Goal: Task Accomplishment & Management: Complete application form

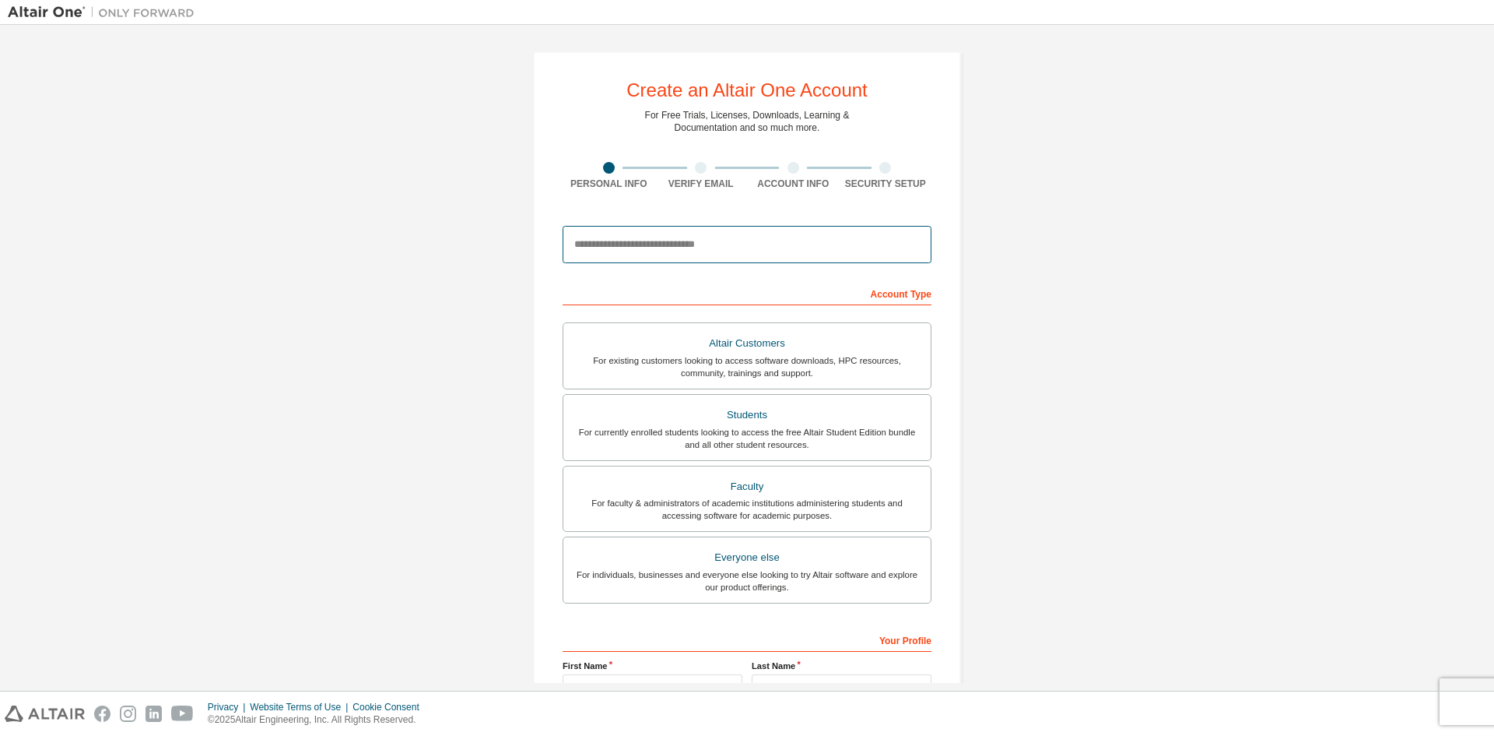
click at [750, 254] on input "email" at bounding box center [747, 244] width 369 height 37
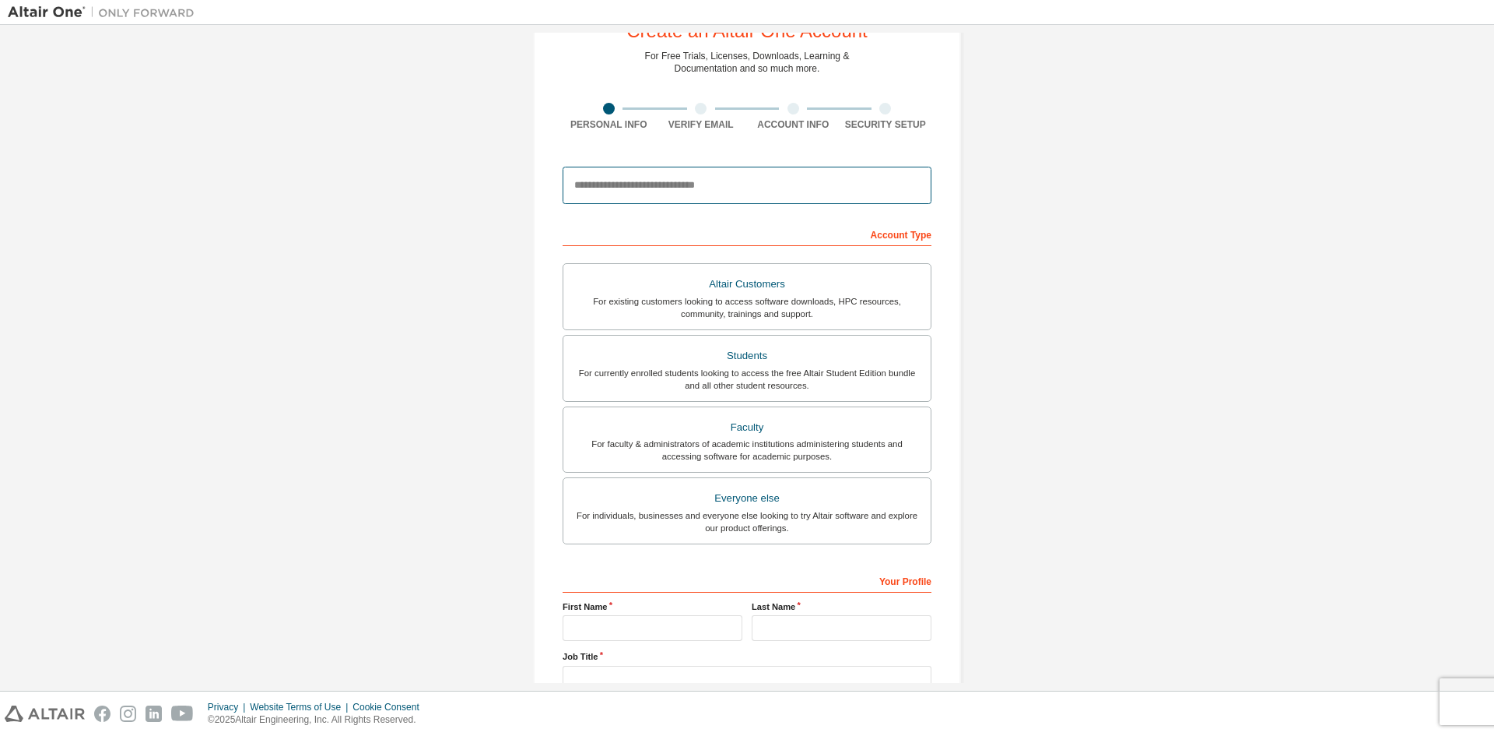
scroll to position [174, 0]
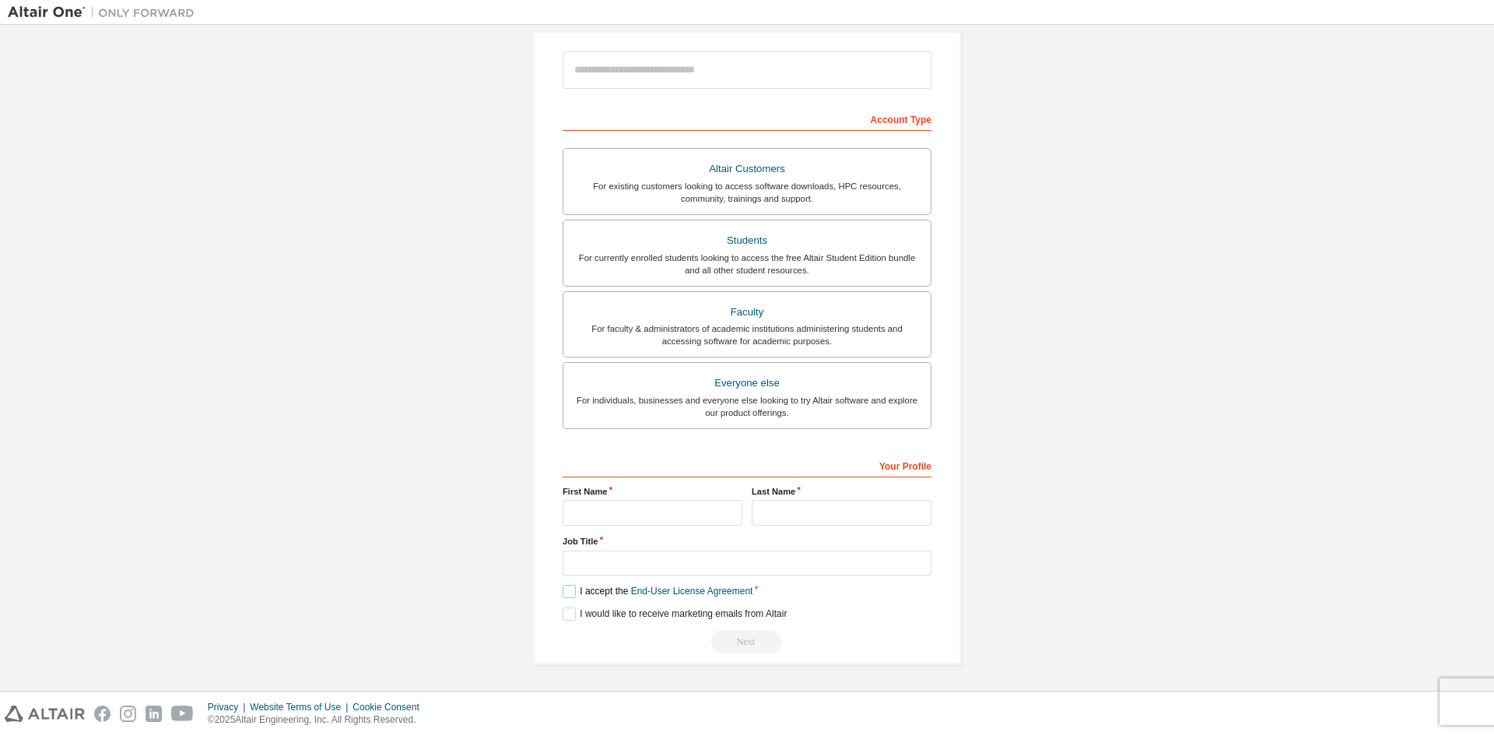
click at [566, 592] on label "I accept the End-User License Agreement" at bounding box center [658, 591] width 190 height 13
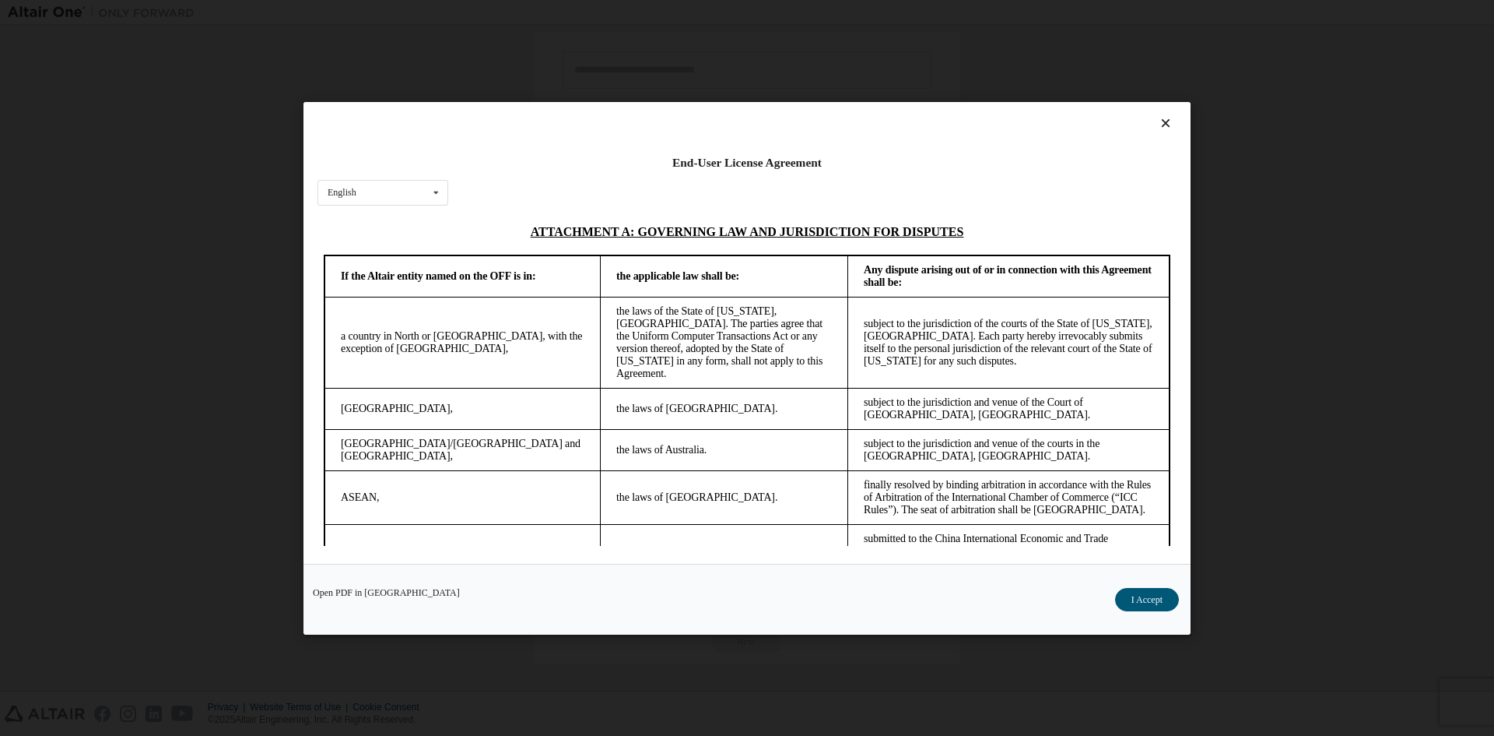
scroll to position [3658, 0]
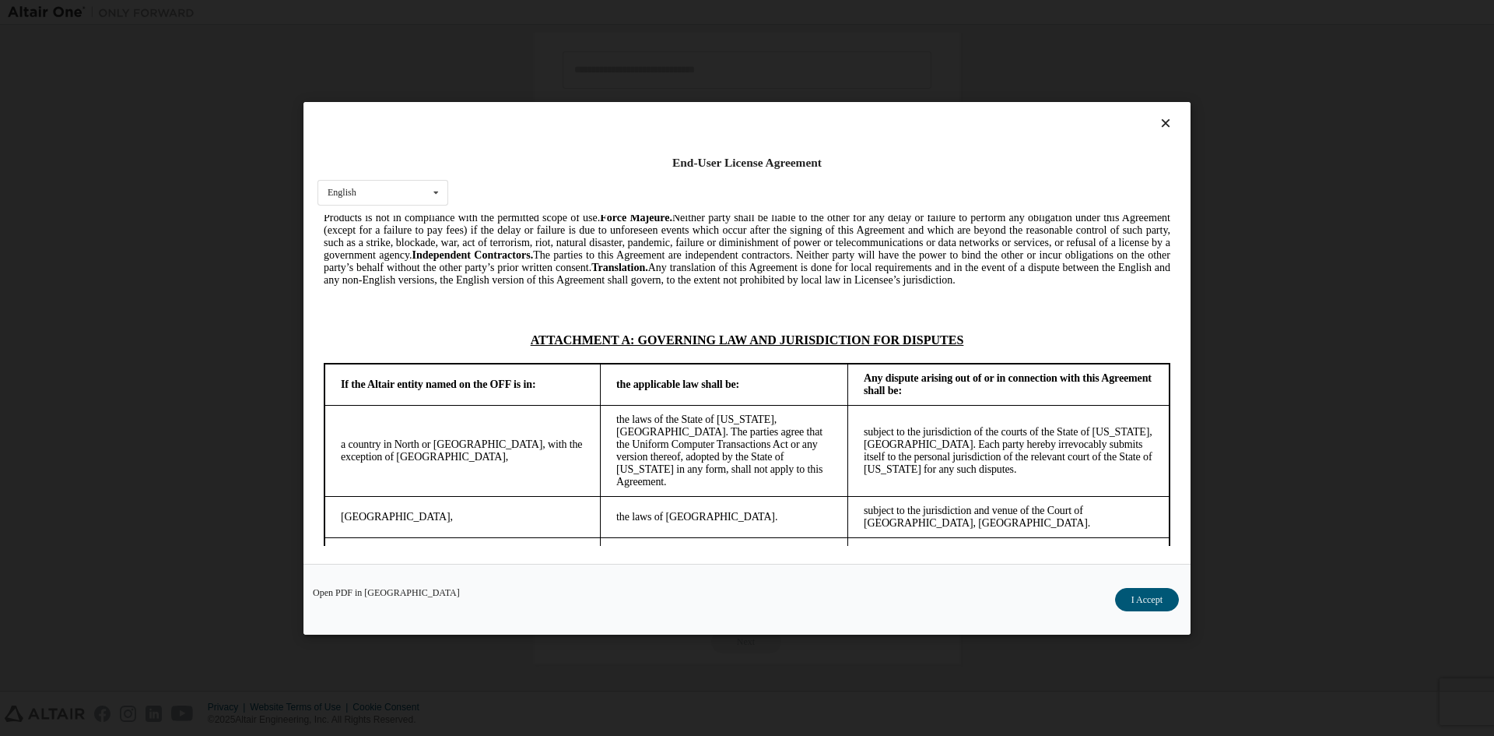
click at [1154, 588] on button "I Accept" at bounding box center [1147, 598] width 64 height 23
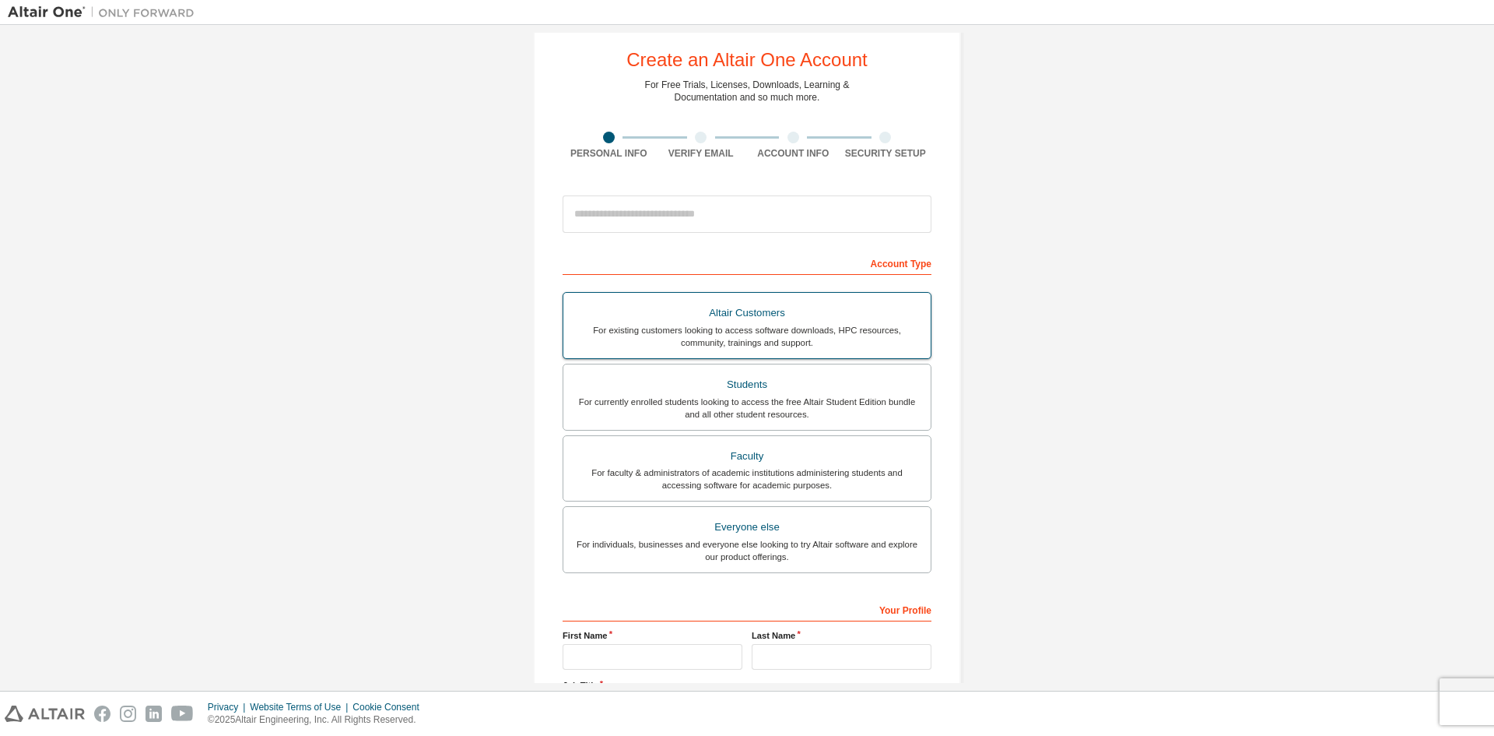
scroll to position [0, 0]
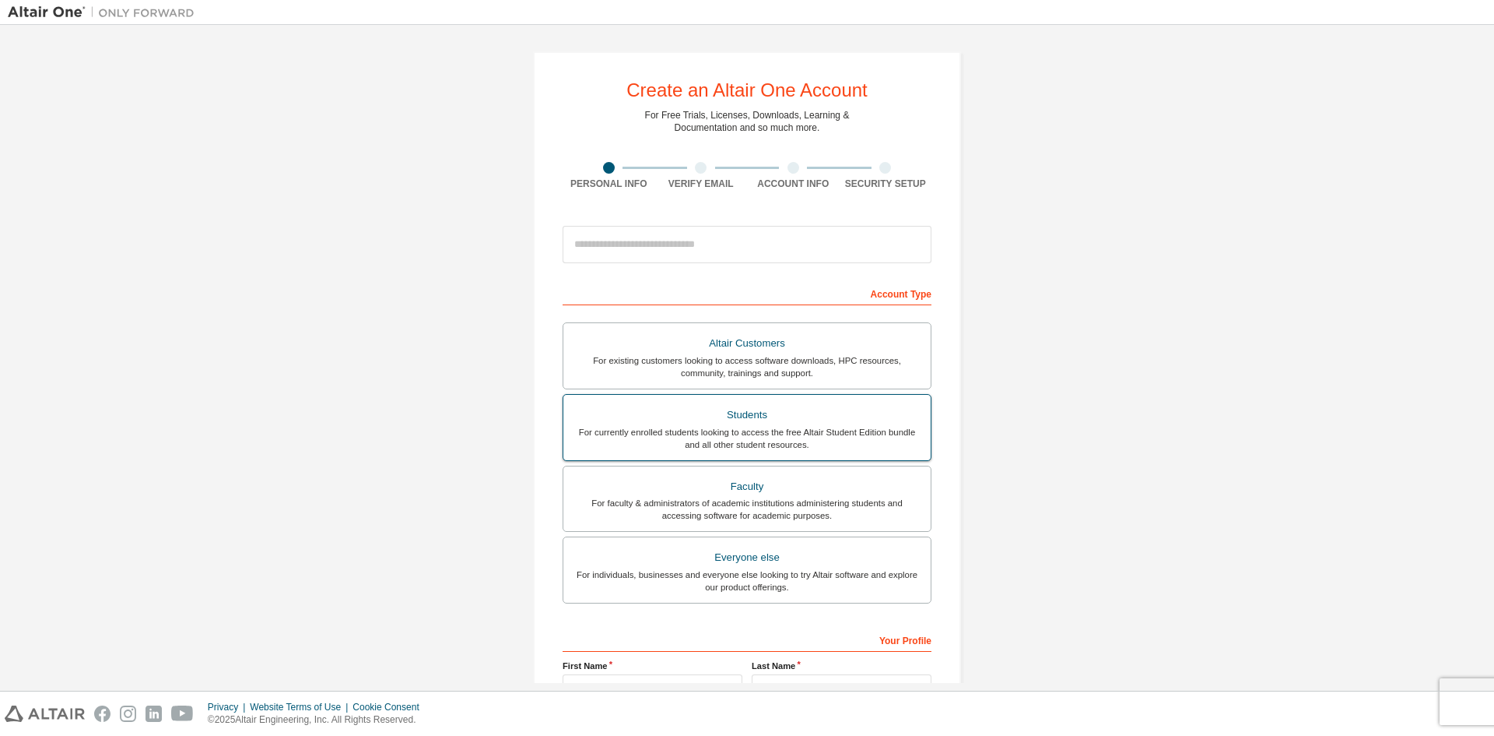
click at [715, 436] on div "For currently enrolled students looking to access the free Altair Student Editi…" at bounding box center [747, 438] width 349 height 25
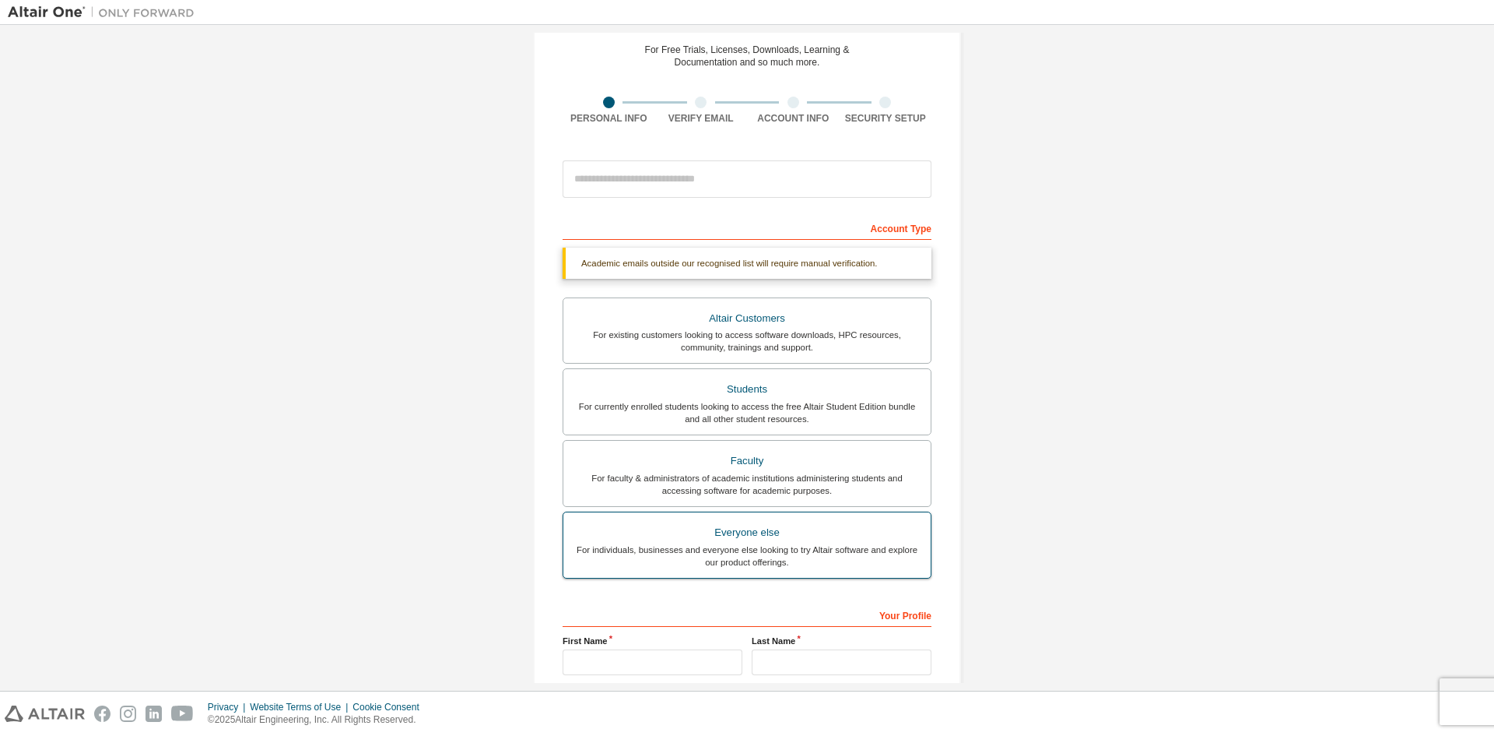
scroll to position [59, 0]
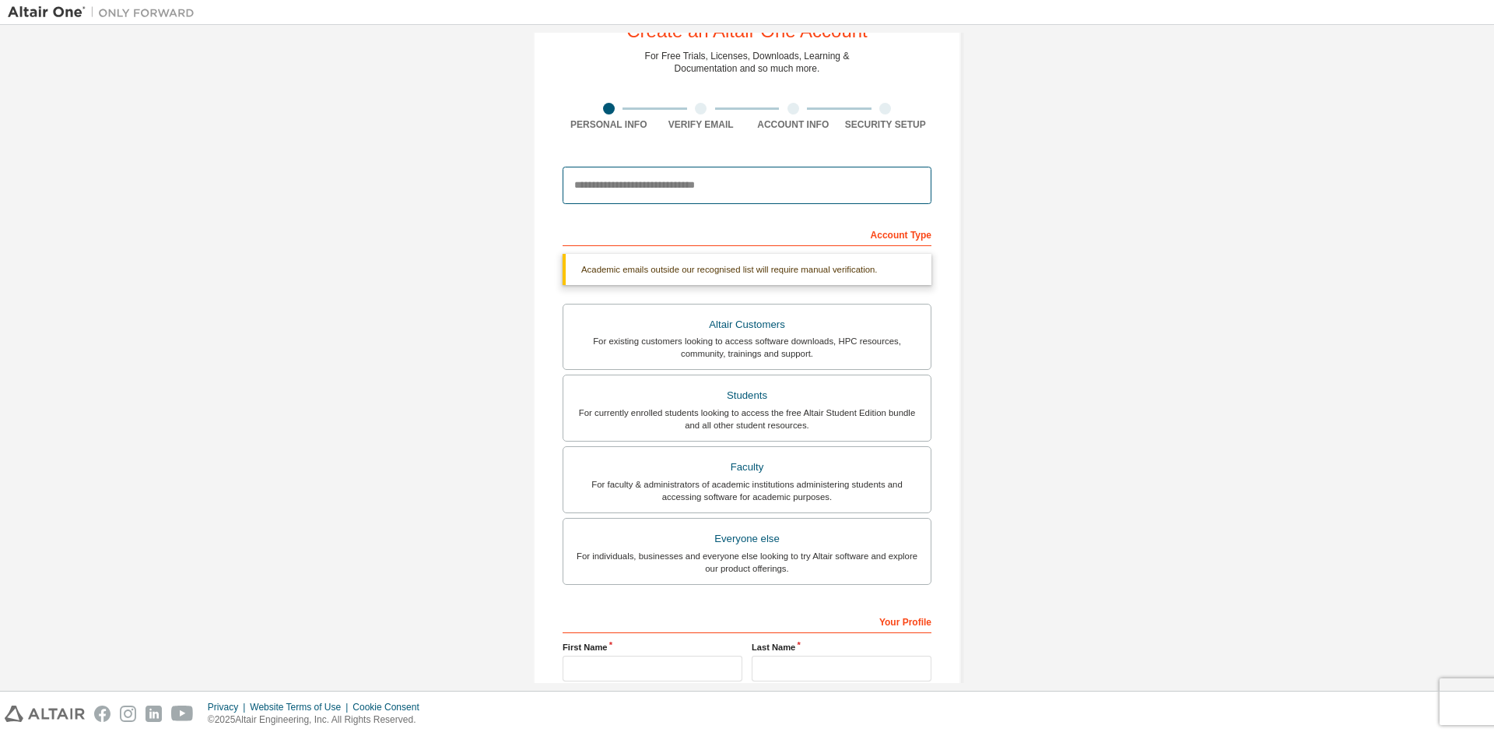
click at [703, 184] on input "email" at bounding box center [747, 185] width 369 height 37
click at [767, 188] on input "email" at bounding box center [747, 185] width 369 height 37
click at [665, 185] on input "email" at bounding box center [747, 185] width 369 height 37
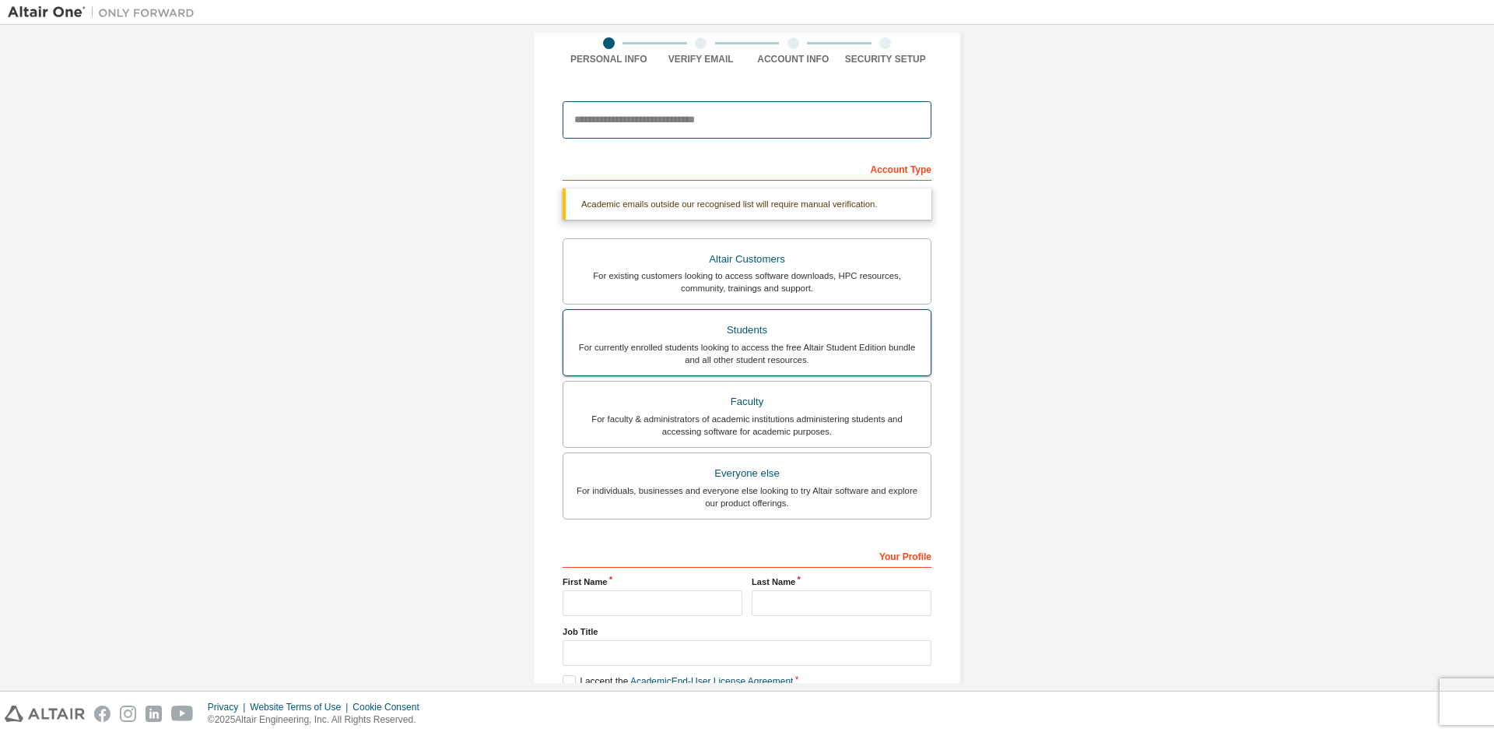
scroll to position [215, 0]
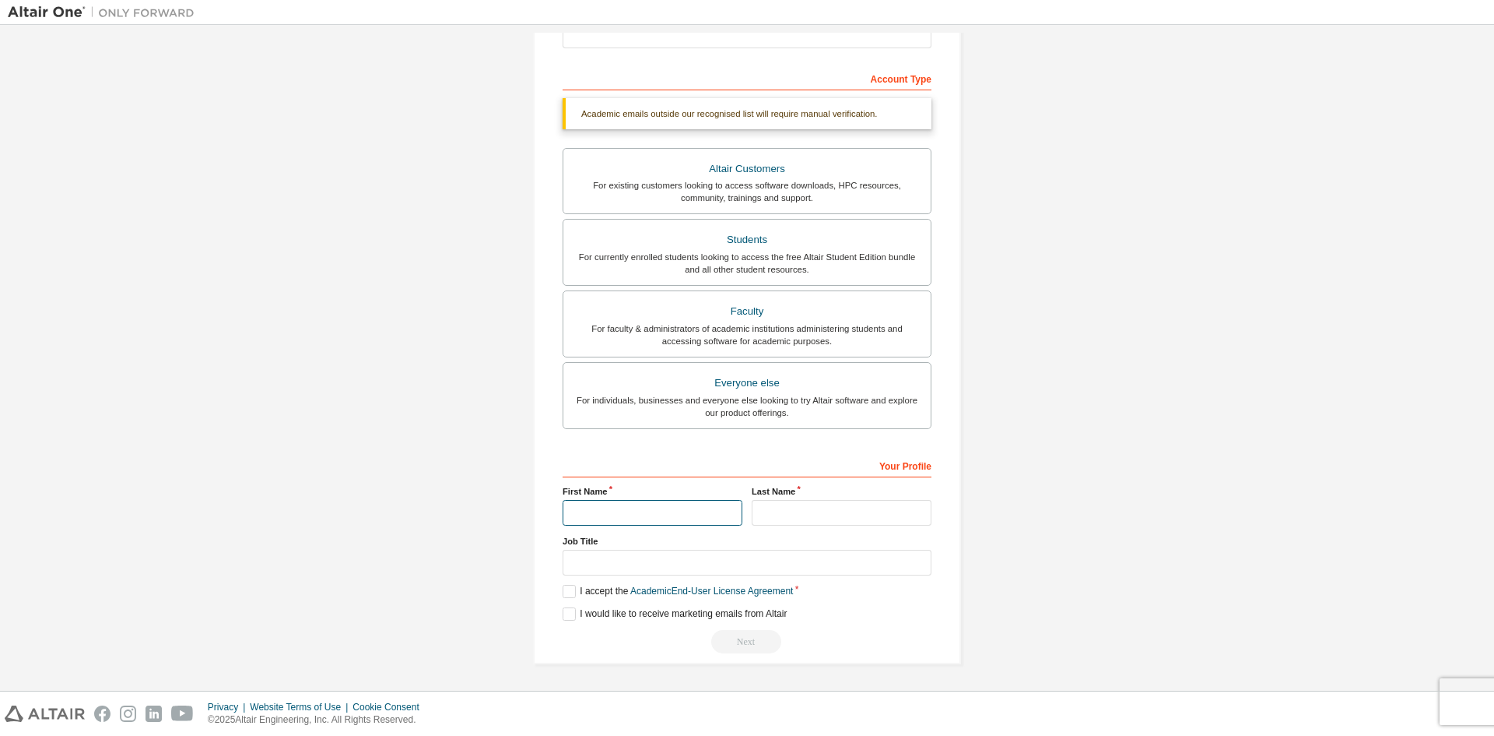
click at [597, 505] on input "text" at bounding box center [653, 513] width 180 height 26
click at [839, 516] on input "text" at bounding box center [842, 513] width 180 height 26
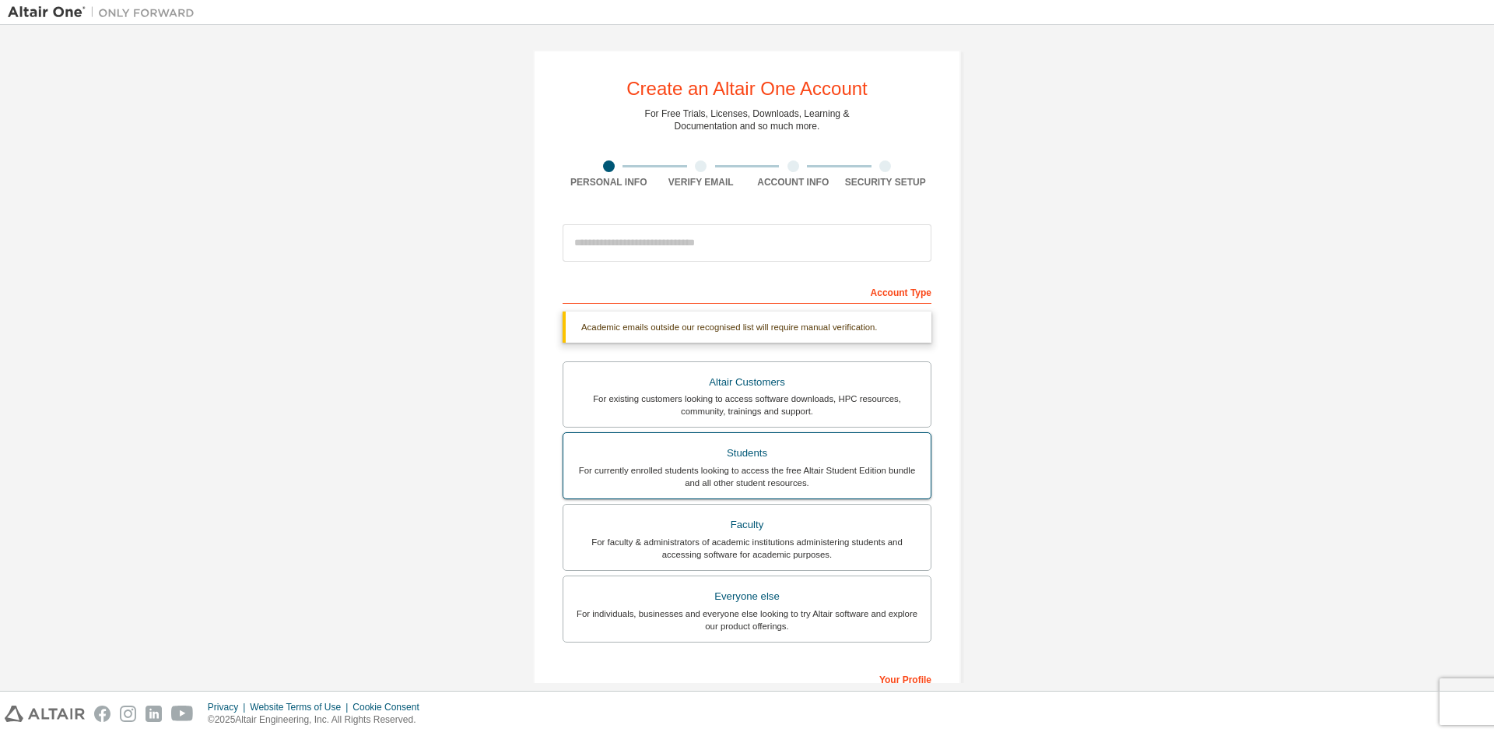
scroll to position [0, 0]
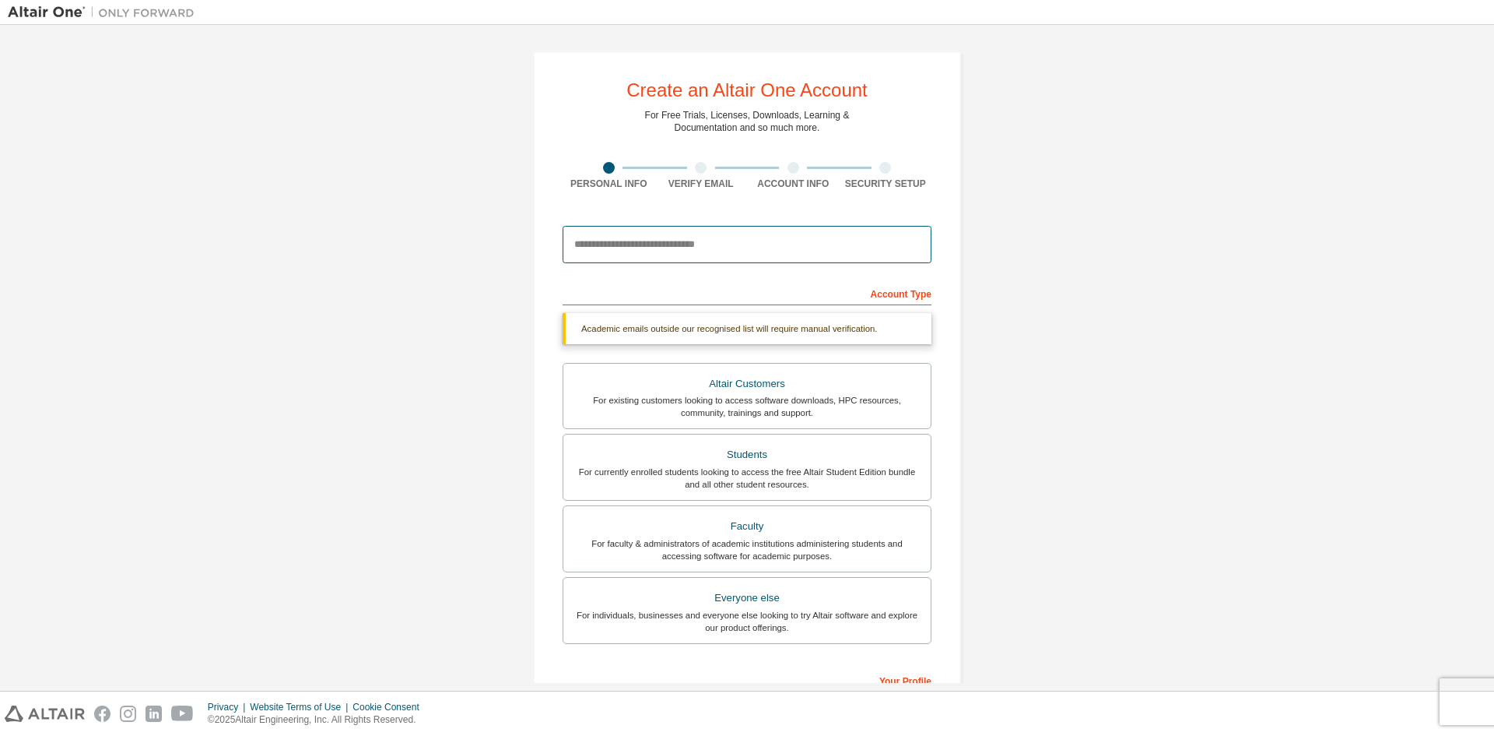
click at [757, 258] on input "email" at bounding box center [747, 244] width 369 height 37
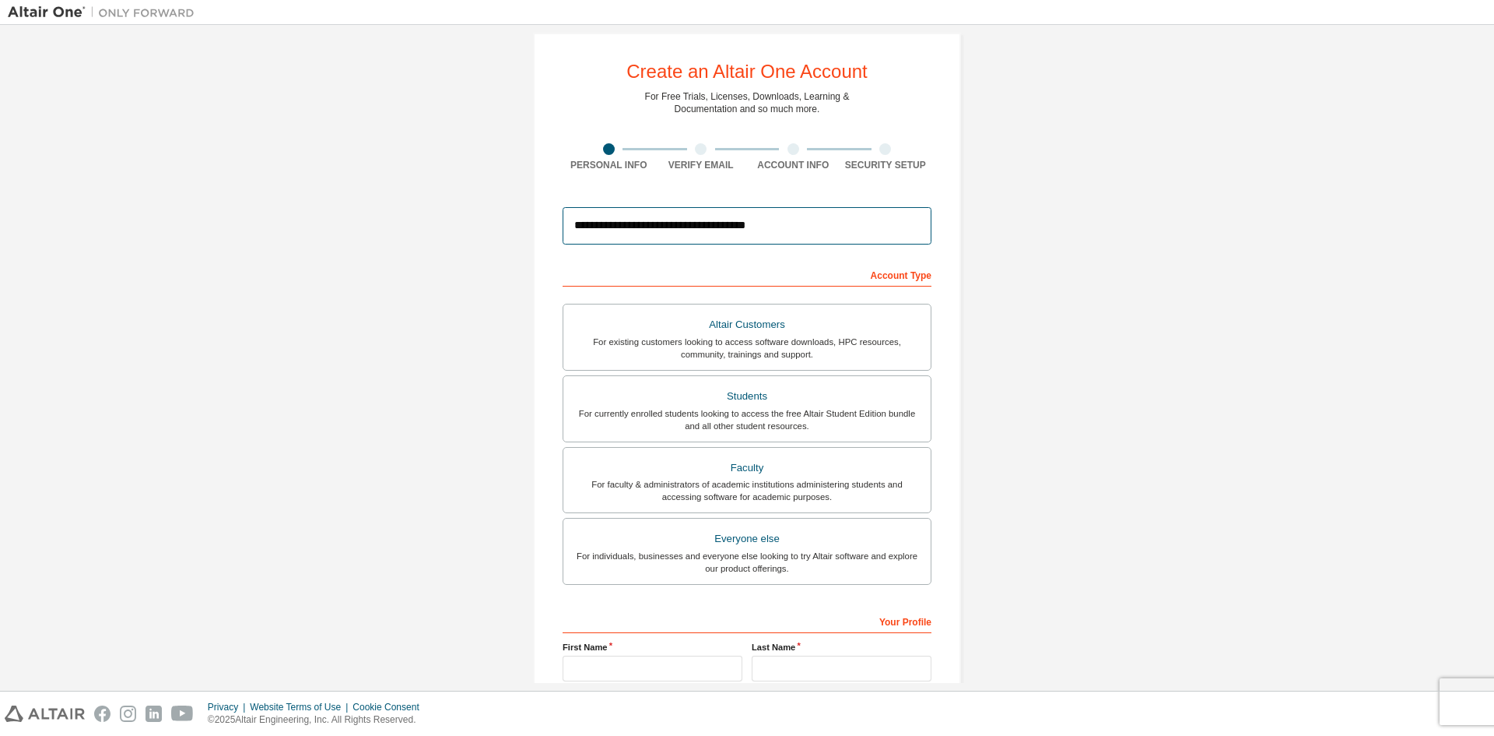
scroll to position [174, 0]
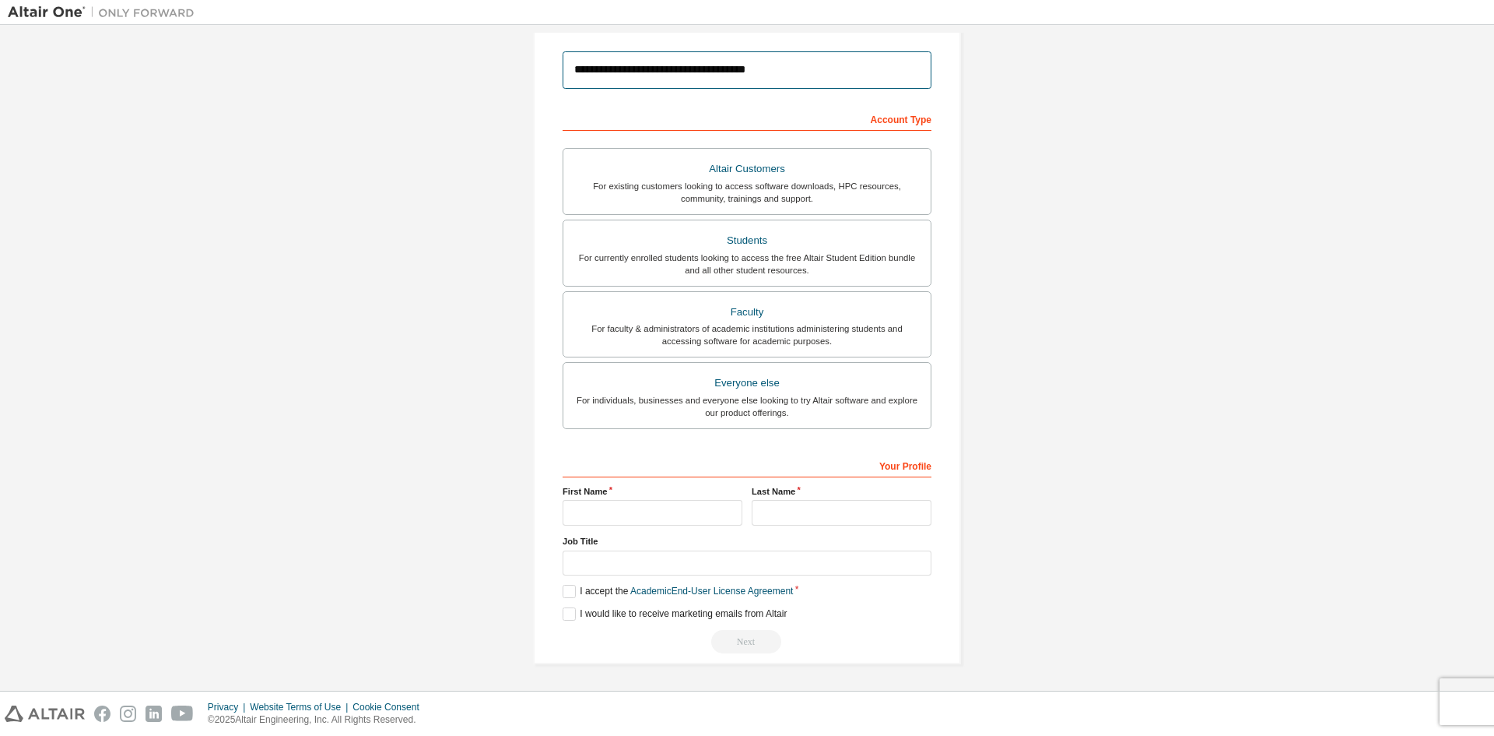
type input "**********"
click at [639, 513] on input "text" at bounding box center [653, 513] width 180 height 26
type input "*****"
click at [795, 517] on input "text" at bounding box center [842, 513] width 180 height 26
type input "****"
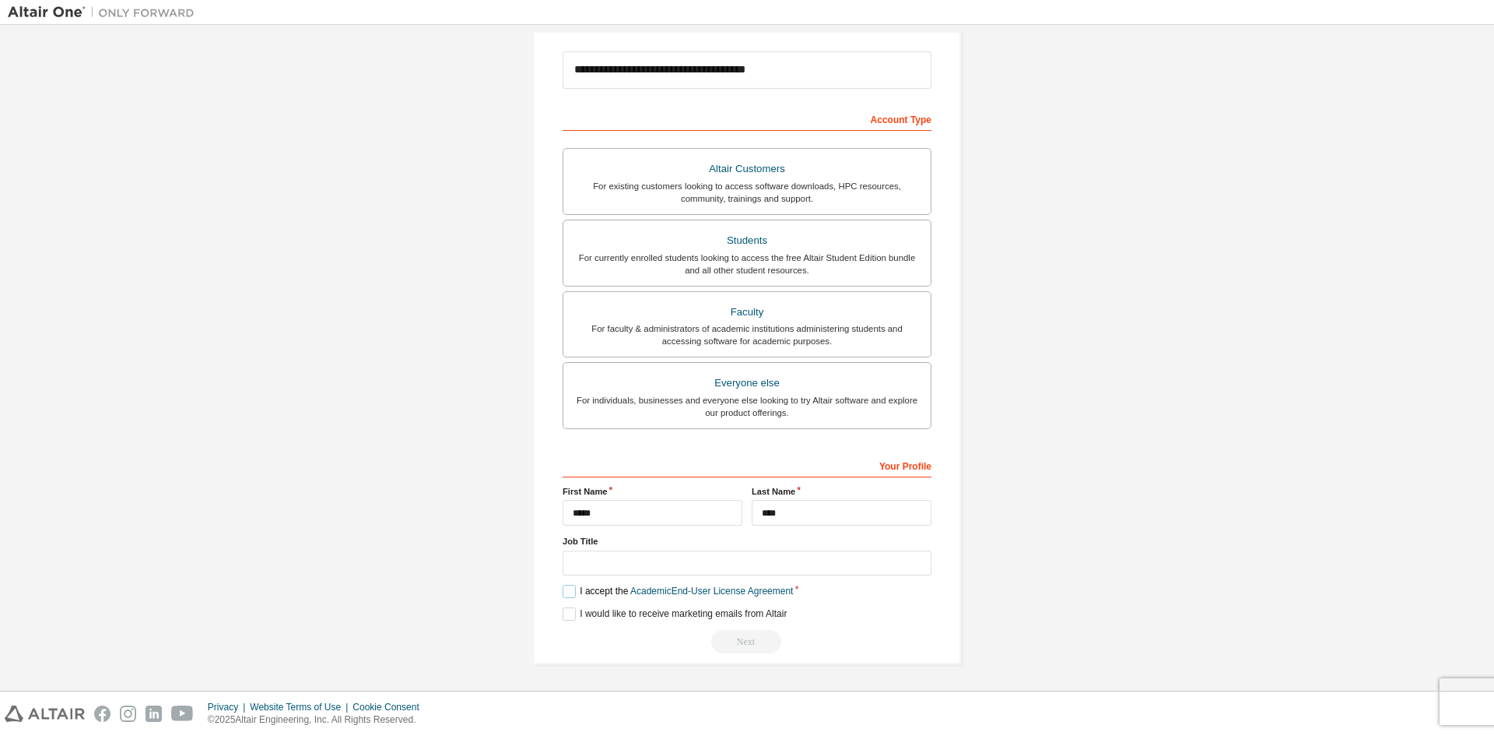
click at [575, 591] on label "I accept the Academic End-User License Agreement" at bounding box center [678, 591] width 230 height 13
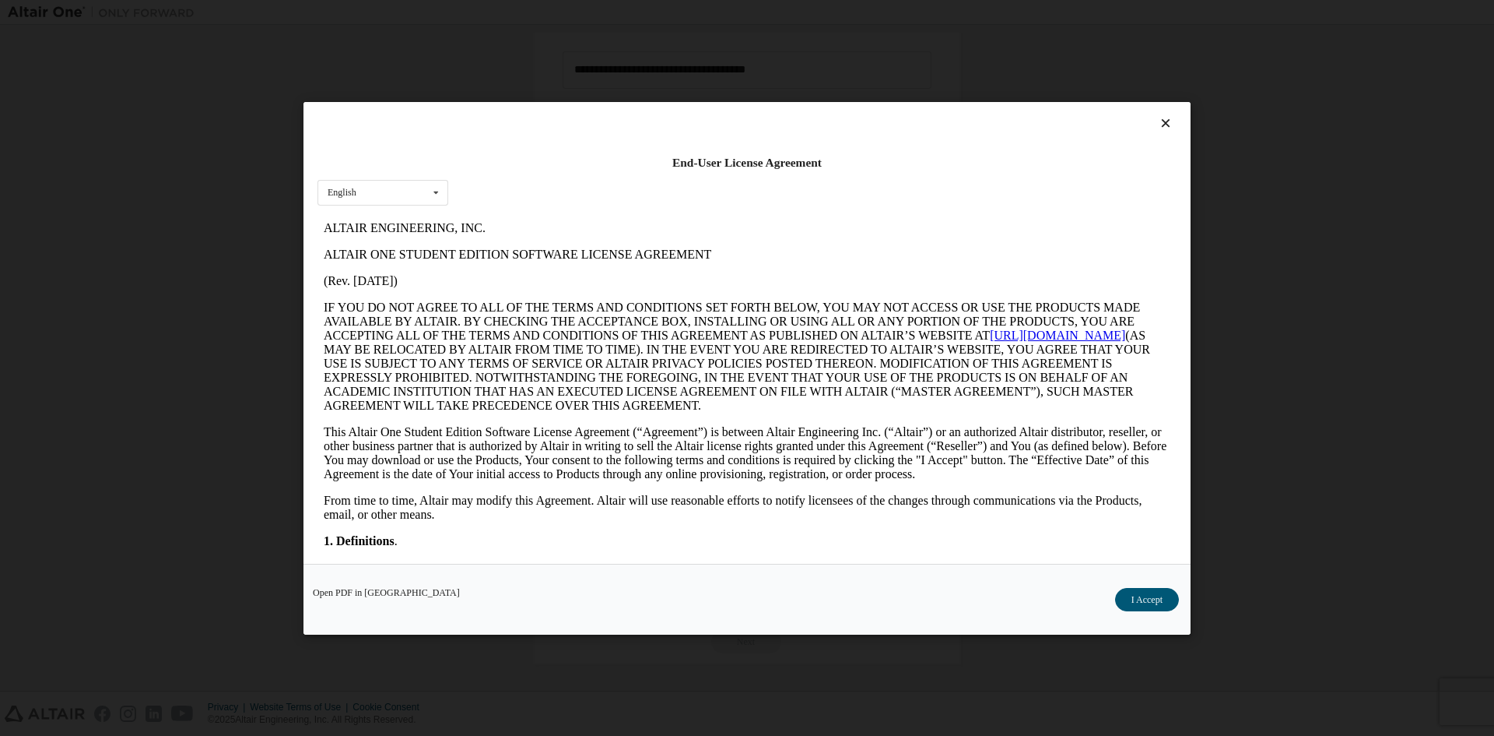
scroll to position [0, 0]
click at [1129, 597] on button "I Accept" at bounding box center [1147, 598] width 64 height 23
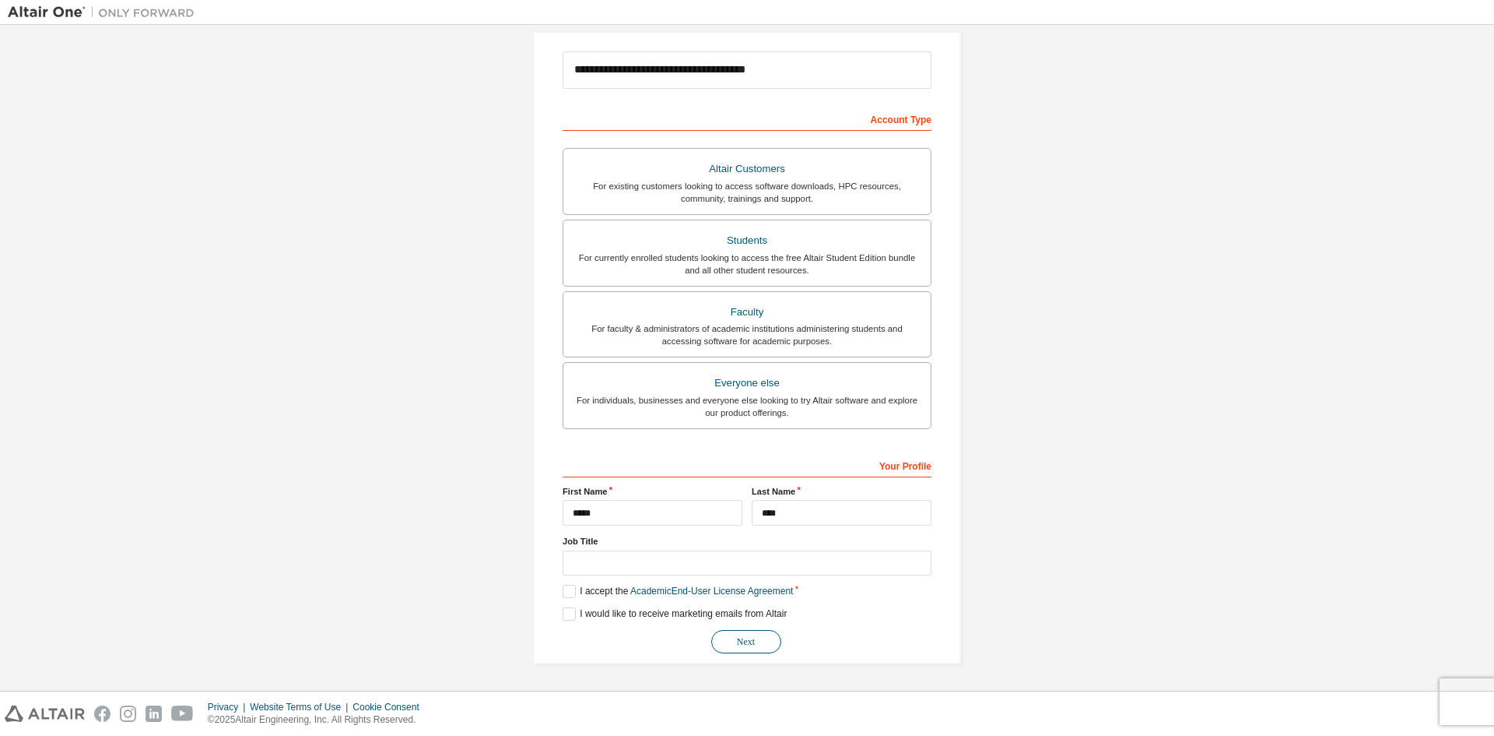
click at [739, 639] on button "Next" at bounding box center [746, 641] width 70 height 23
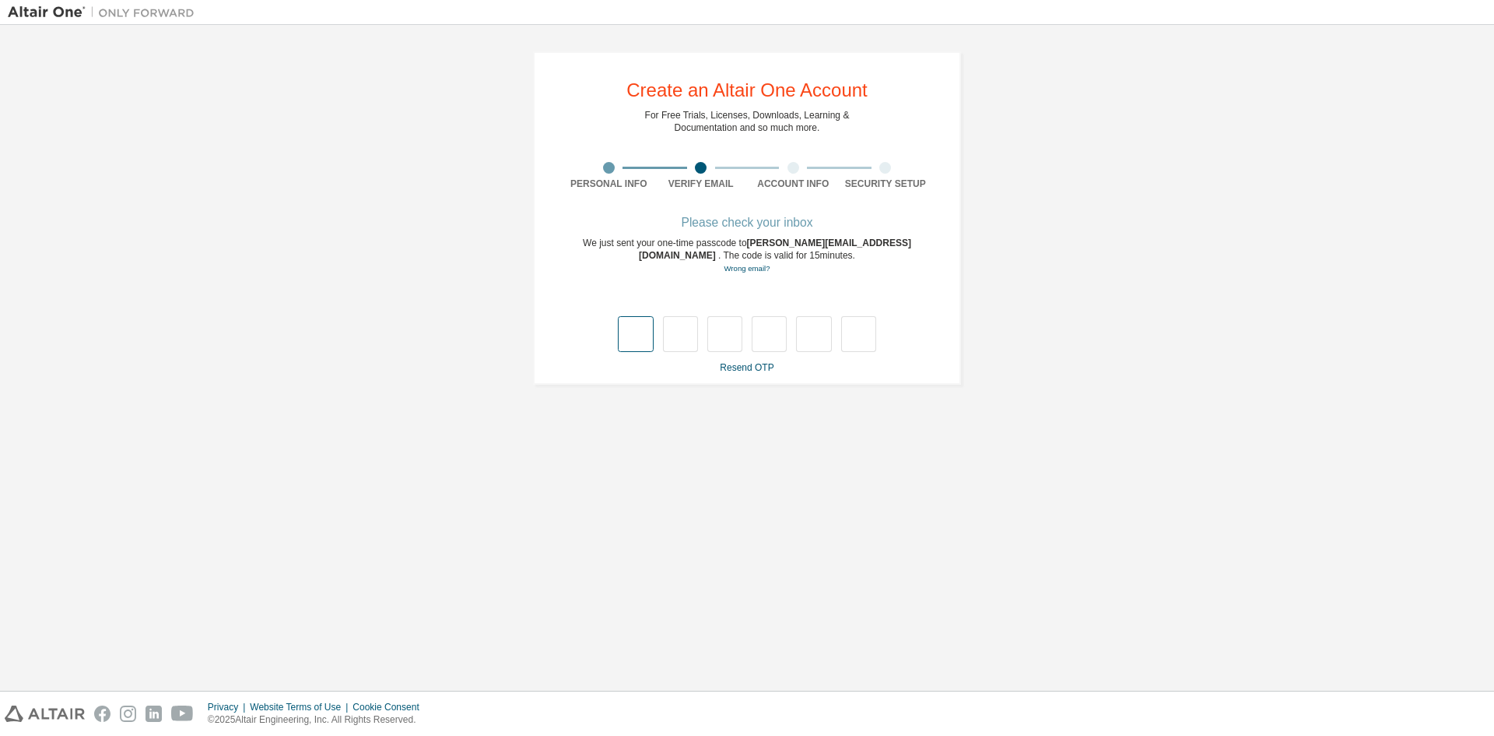
click at [633, 343] on input "text" at bounding box center [635, 334] width 35 height 36
type input "*"
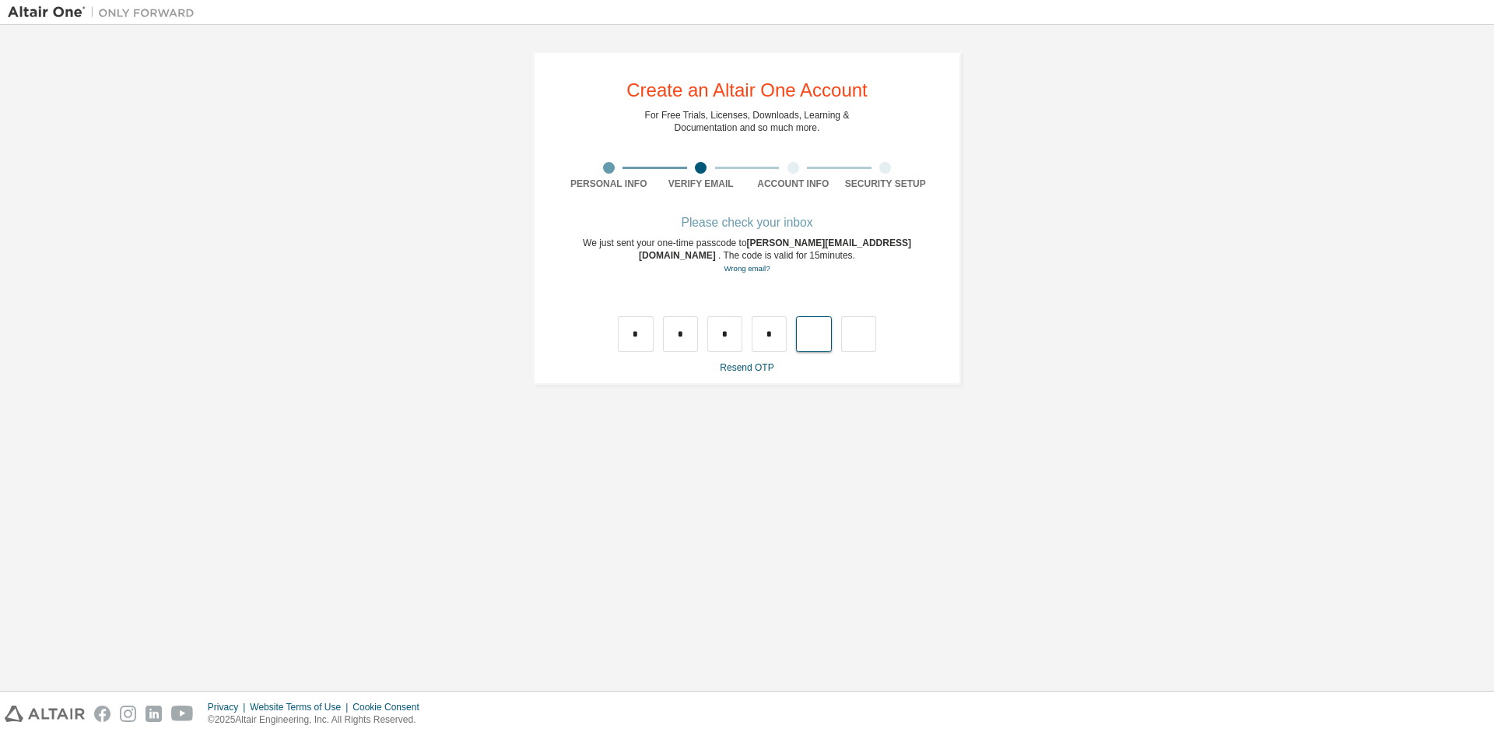
type input "*"
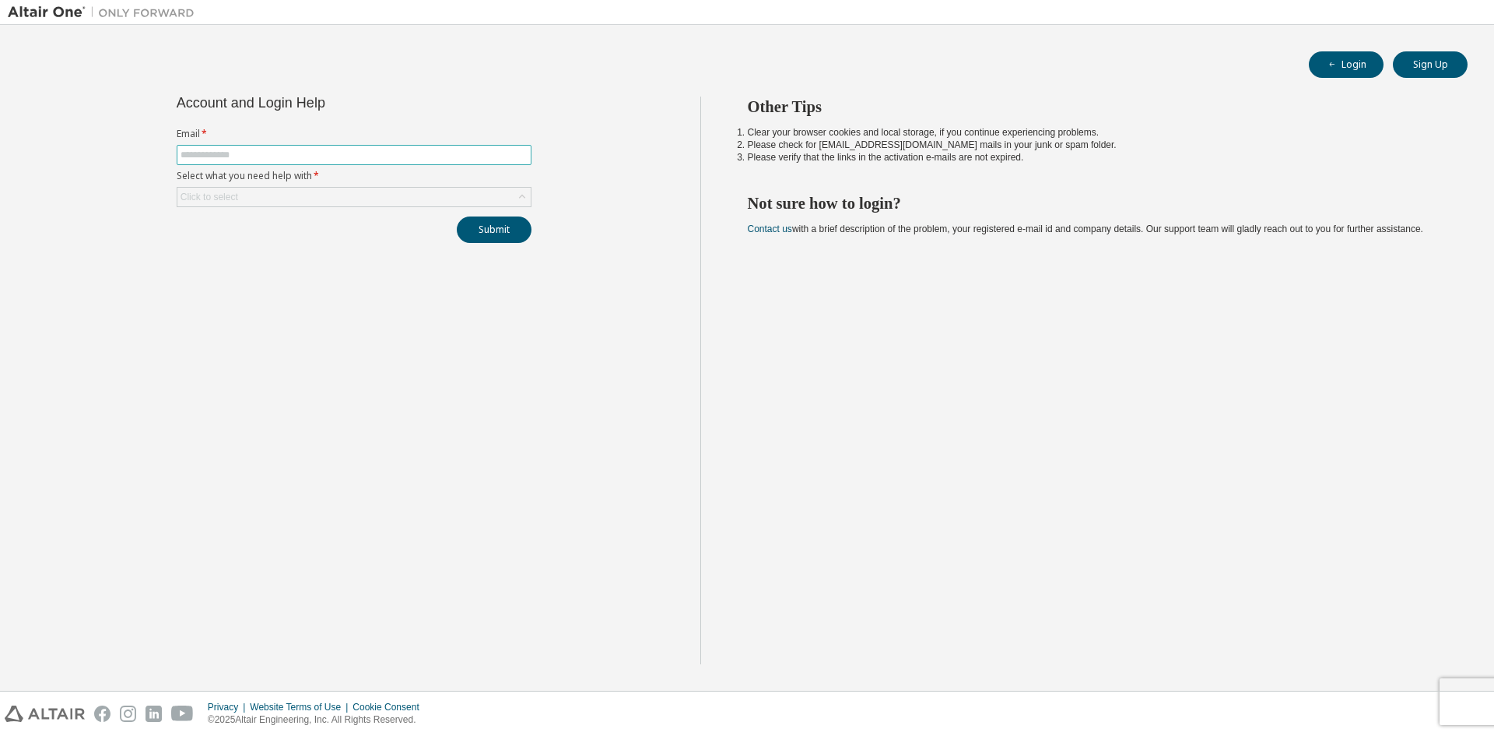
click at [346, 160] on input "text" at bounding box center [354, 155] width 347 height 12
type input "**********"
click at [355, 205] on div "Click to select" at bounding box center [353, 197] width 353 height 19
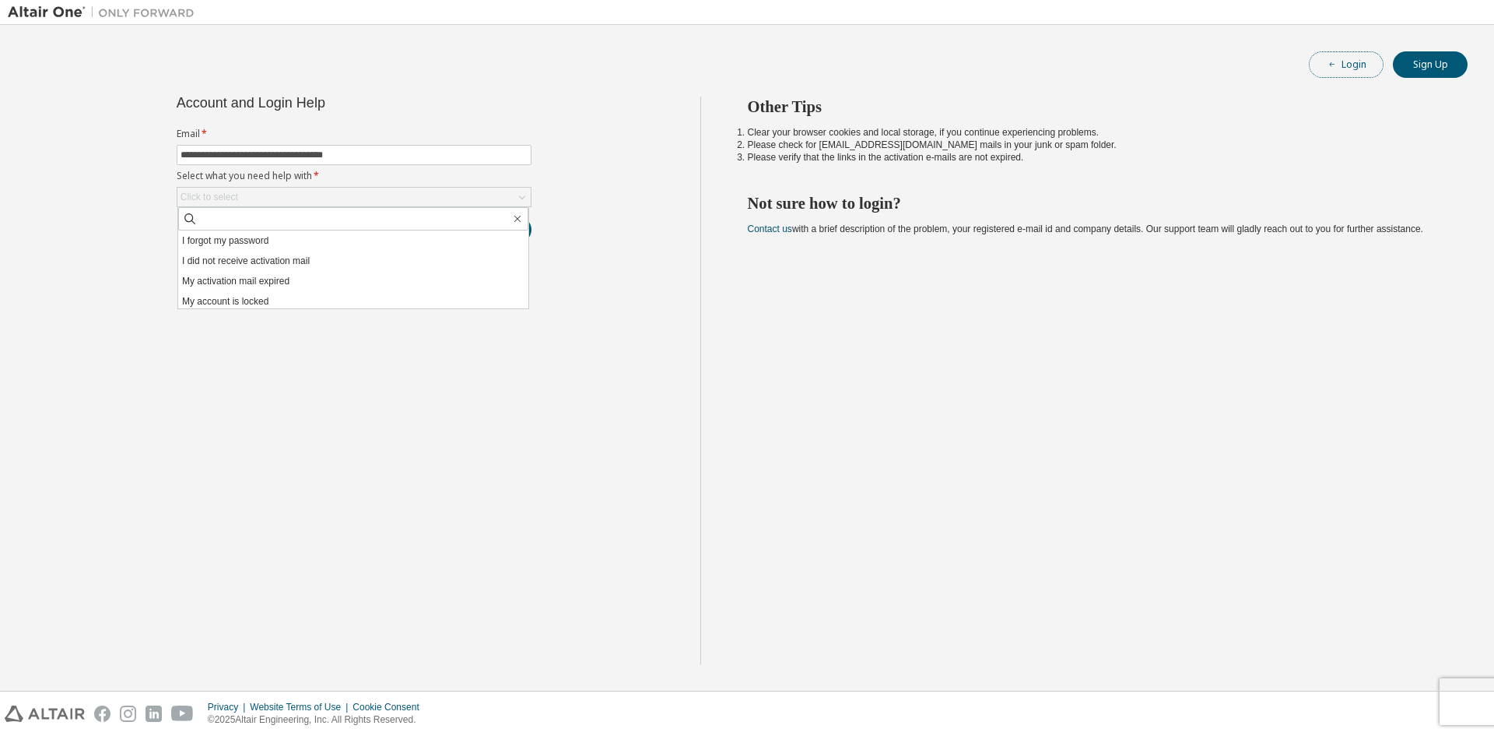
click at [1347, 67] on button "Login" at bounding box center [1346, 64] width 75 height 26
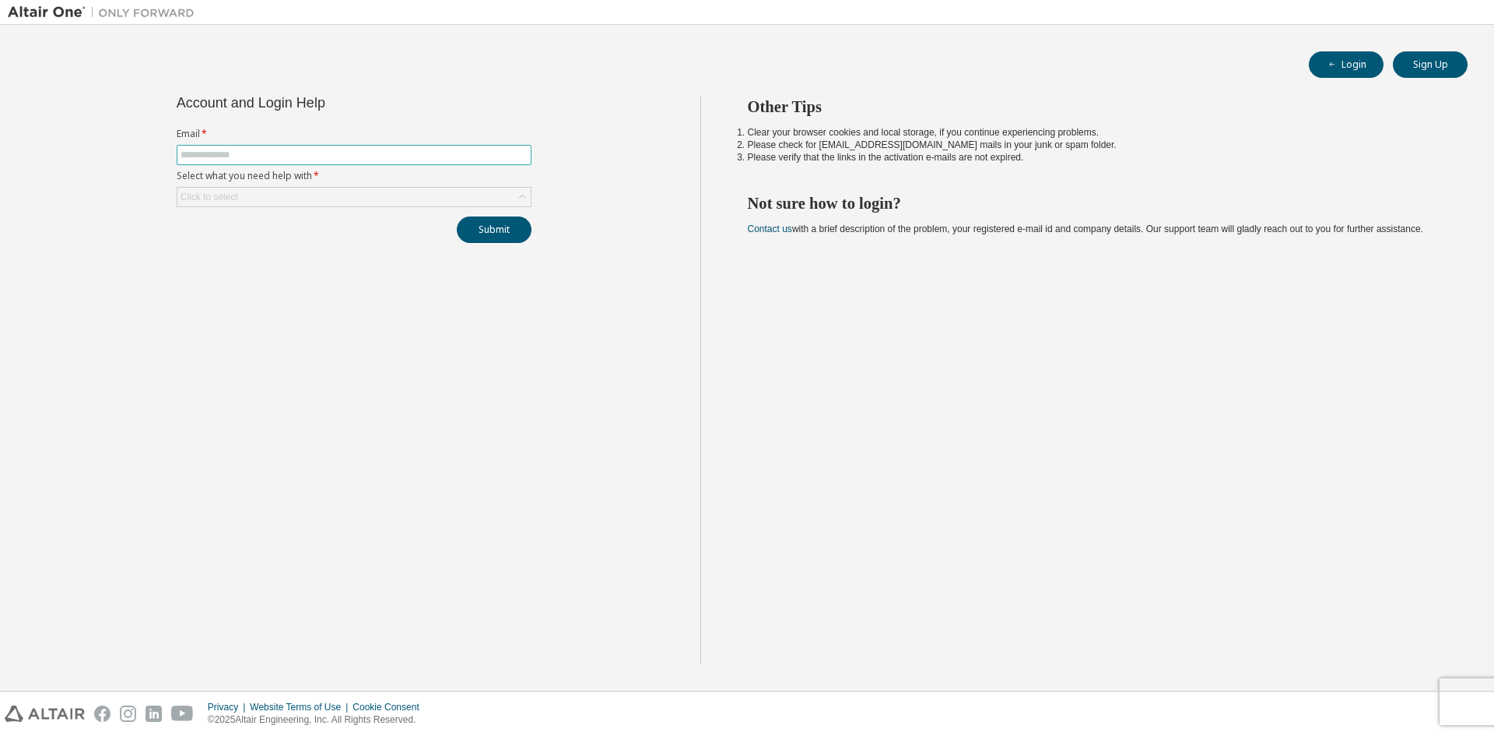
click at [409, 159] on input "text" at bounding box center [354, 155] width 347 height 12
type input "**********"
click at [388, 190] on div "Click to select" at bounding box center [353, 197] width 353 height 19
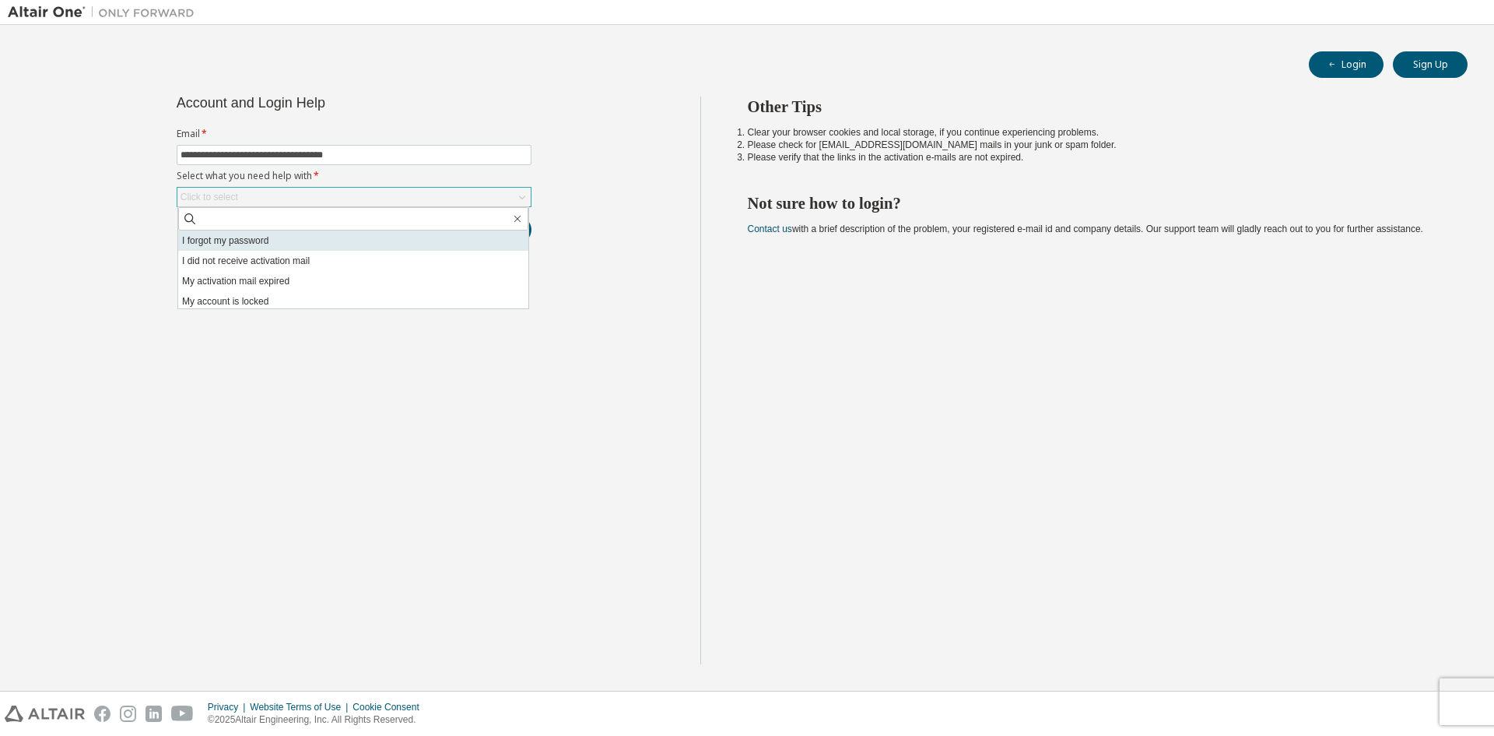
click at [283, 245] on li "I forgot my password" at bounding box center [353, 240] width 350 height 20
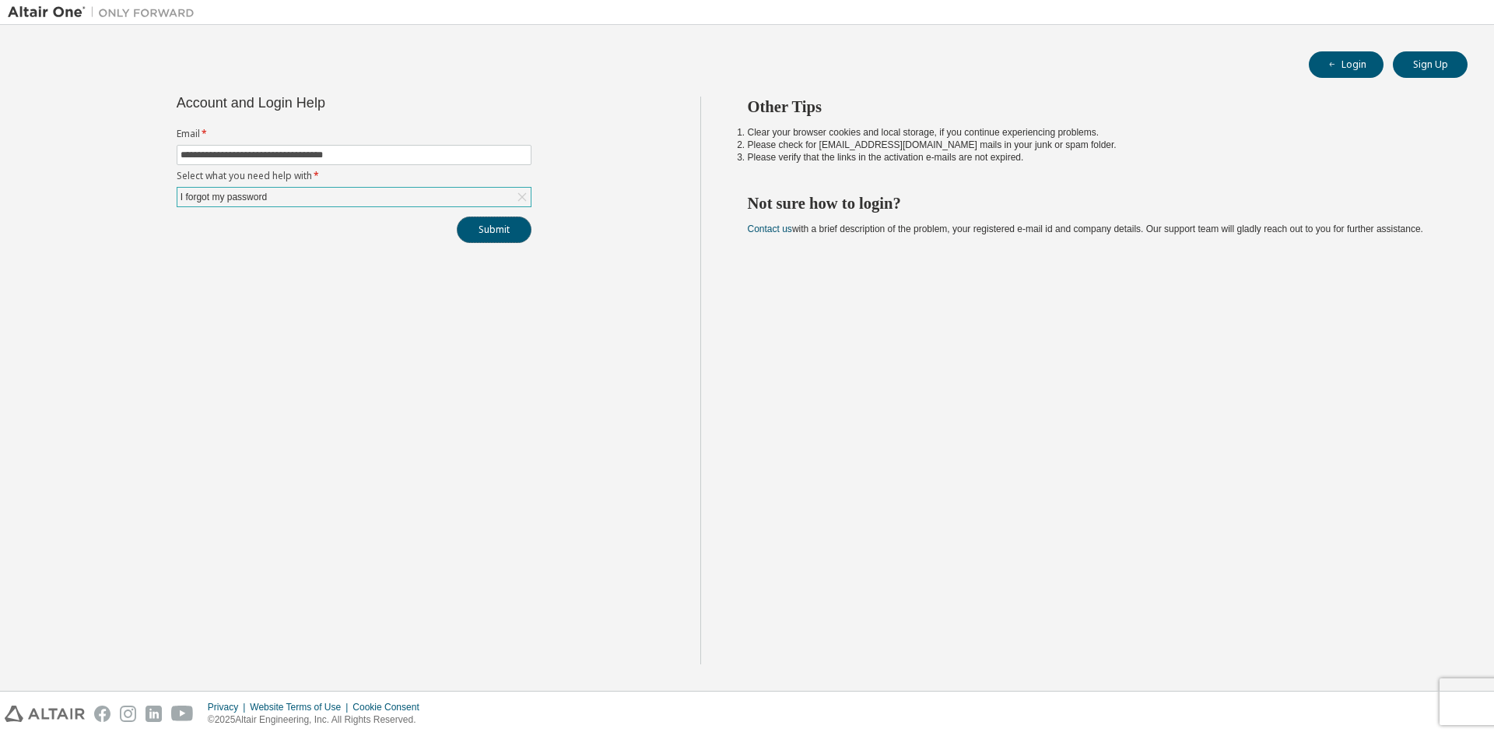
click at [489, 226] on button "Submit" at bounding box center [494, 229] width 75 height 26
click at [412, 93] on div "**********" at bounding box center [747, 358] width 1479 height 650
click at [374, 201] on div "I forgot my password" at bounding box center [353, 197] width 353 height 19
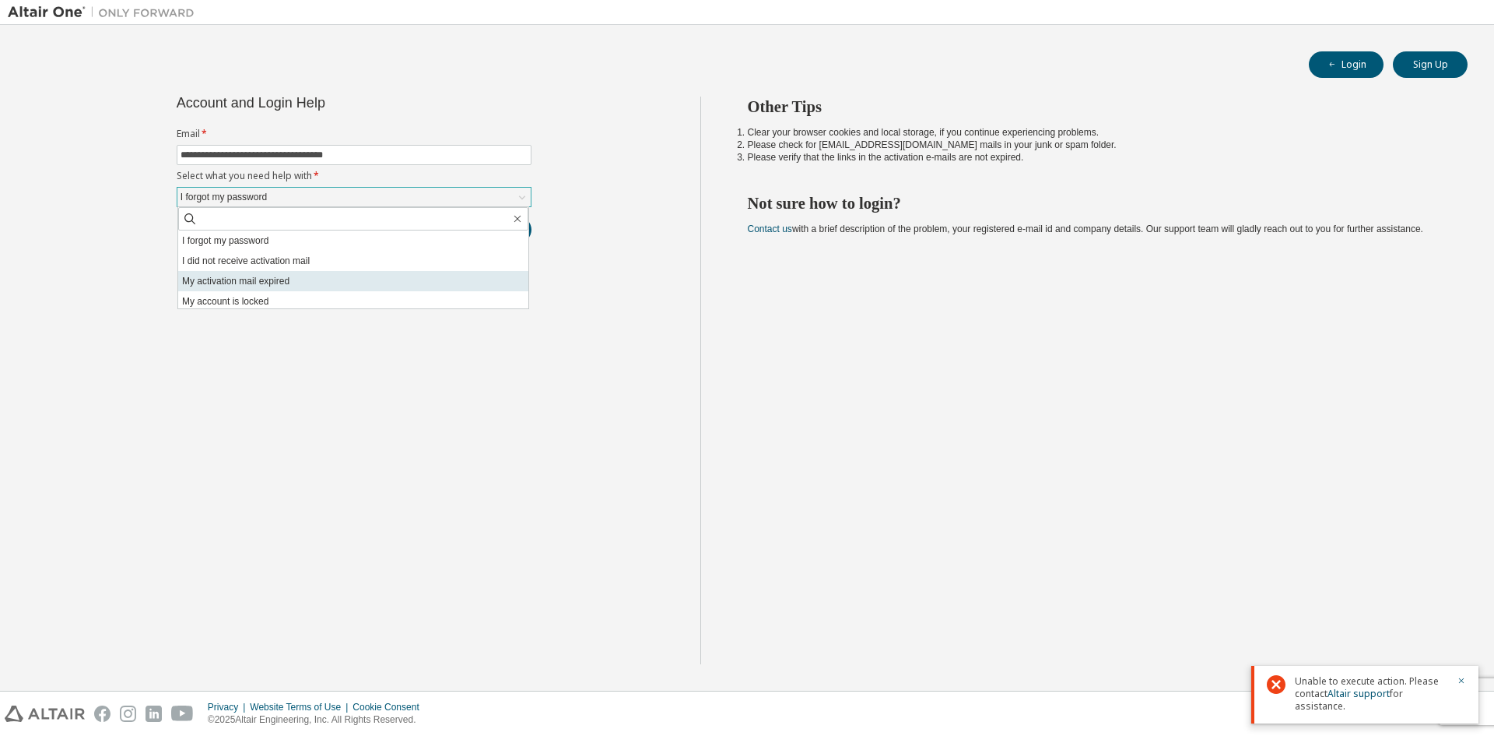
click at [290, 279] on li "My activation mail expired" at bounding box center [353, 281] width 350 height 20
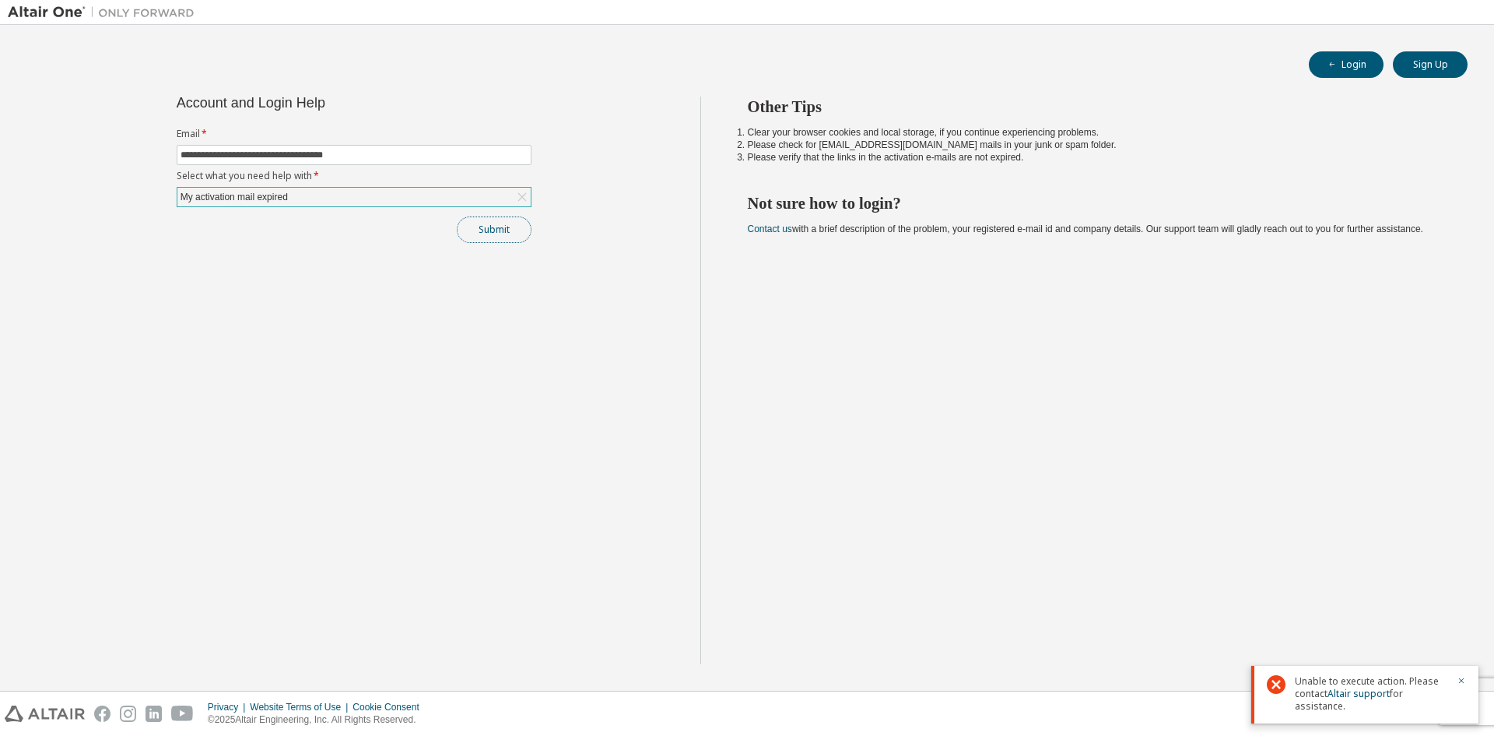
click at [492, 227] on button "Submit" at bounding box center [494, 229] width 75 height 26
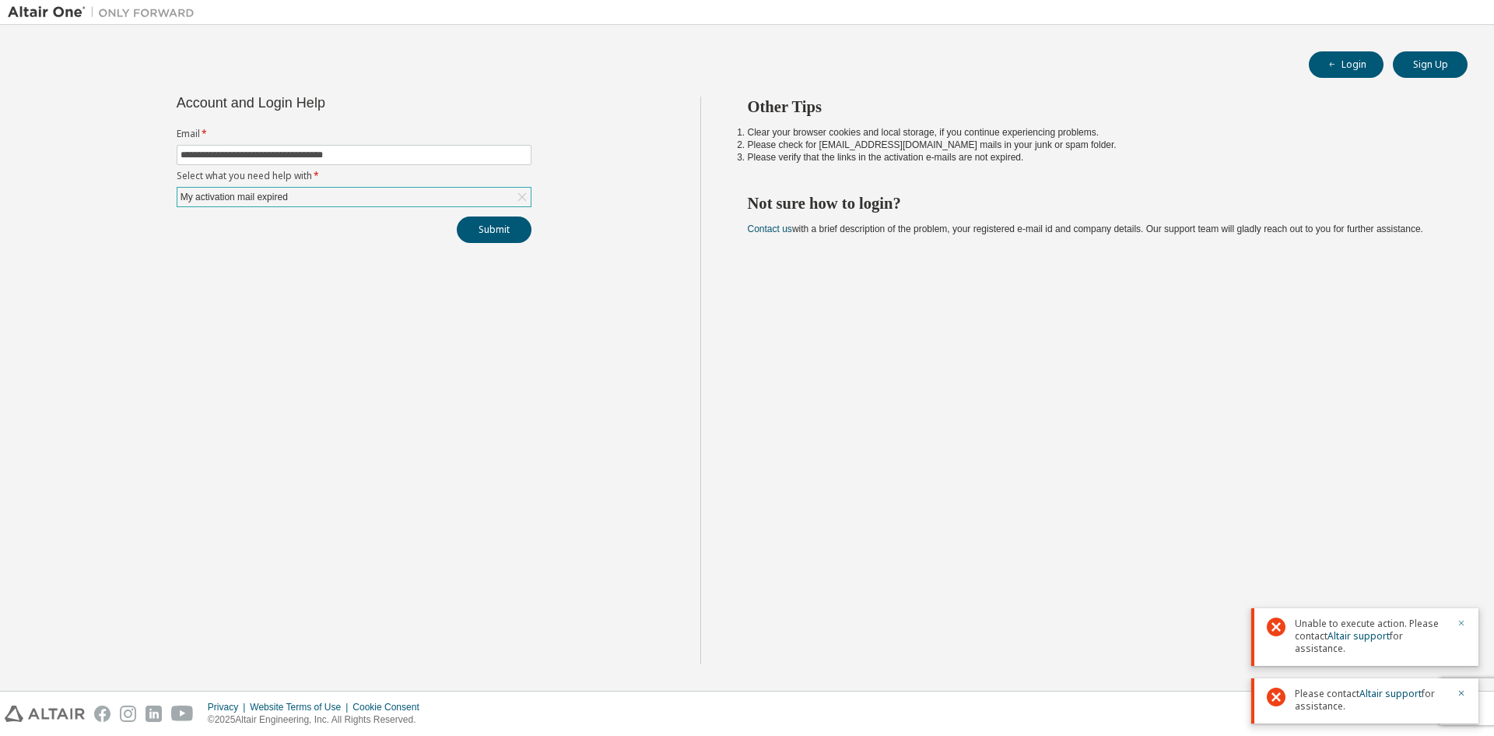
click at [1460, 623] on icon "button" at bounding box center [1461, 622] width 9 height 9
click at [1410, 692] on link "Altair support" at bounding box center [1391, 692] width 62 height 13
click at [768, 228] on link "Contact us" at bounding box center [770, 228] width 44 height 11
click at [1347, 62] on button "Login" at bounding box center [1346, 64] width 75 height 26
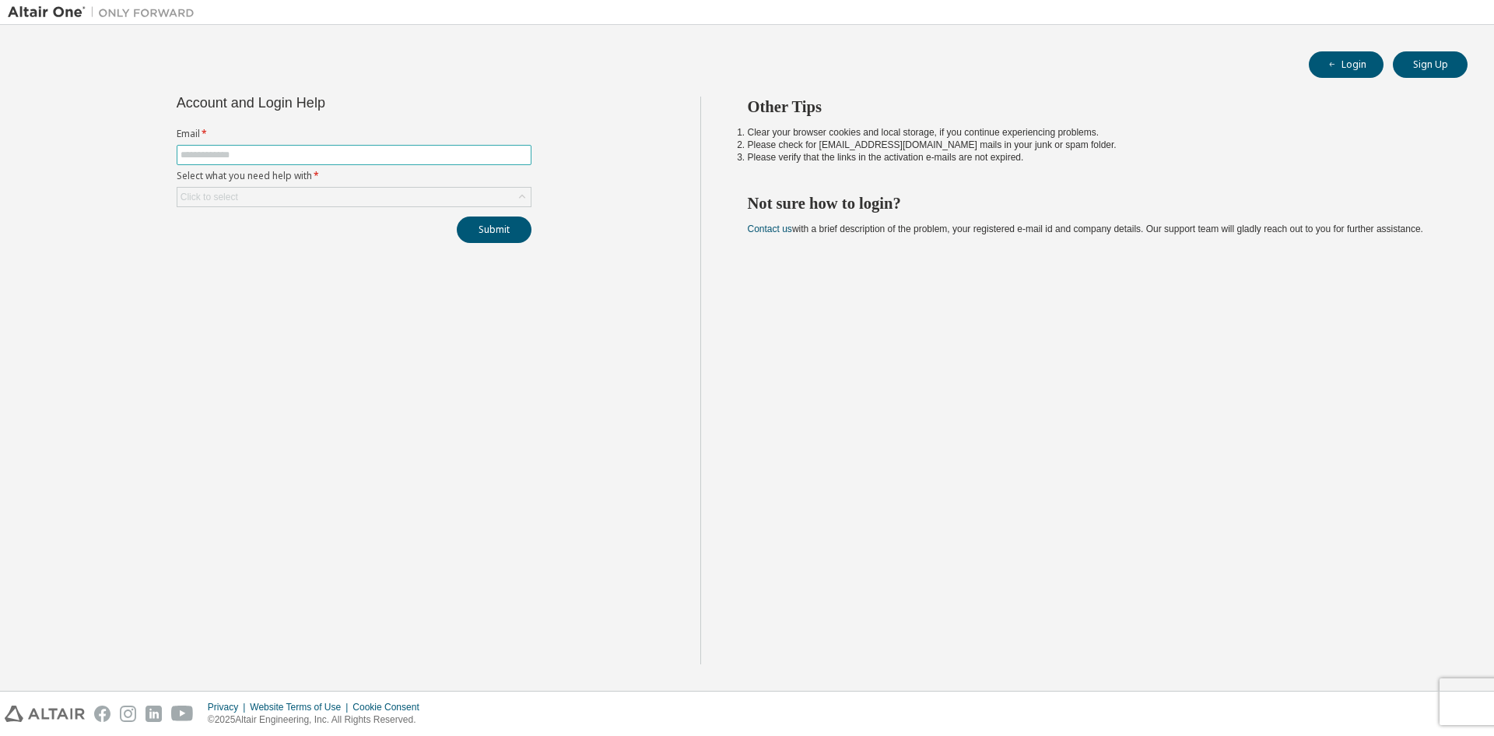
click at [313, 152] on input "text" at bounding box center [354, 155] width 347 height 12
type input "**********"
click at [326, 195] on div "Click to select" at bounding box center [353, 197] width 353 height 19
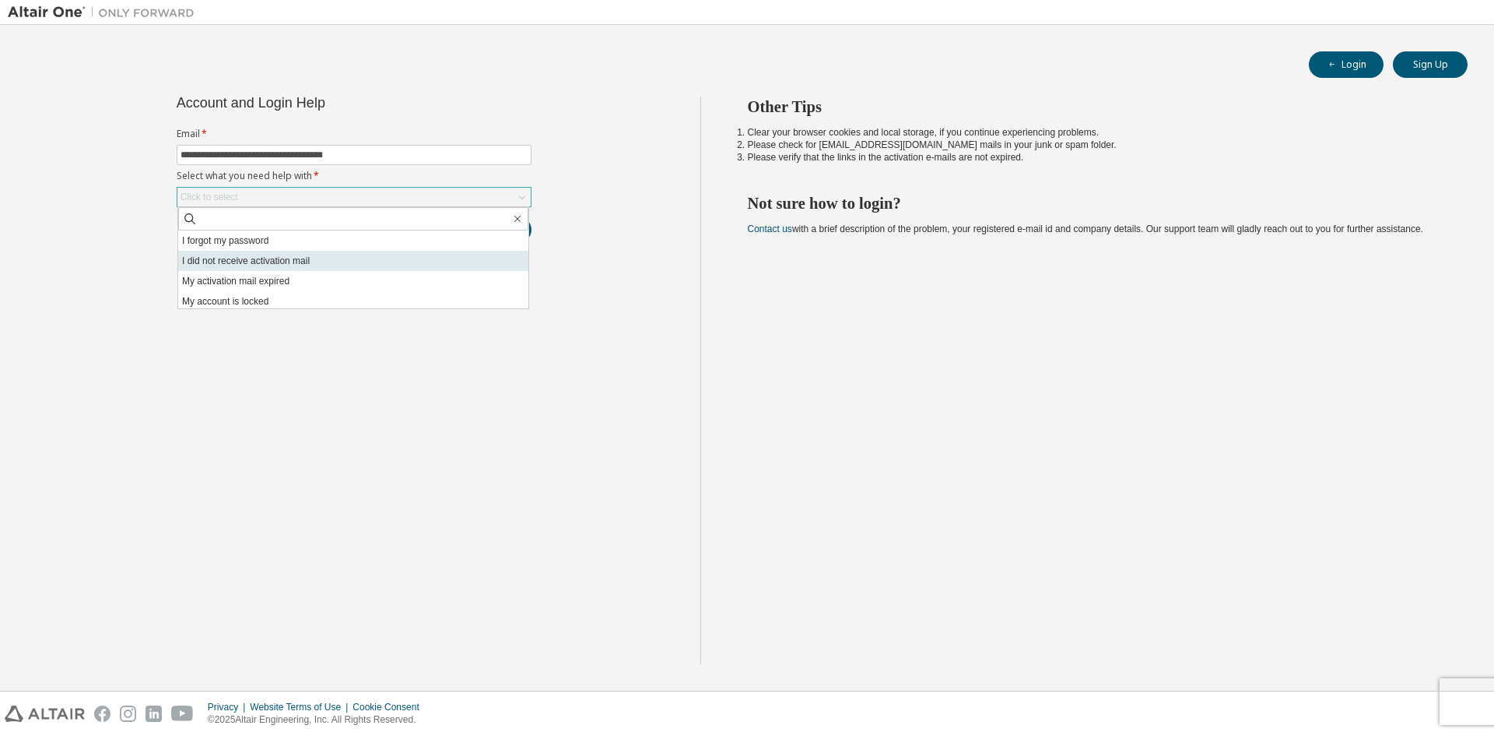
click at [276, 260] on li "I did not receive activation mail" at bounding box center [353, 261] width 350 height 20
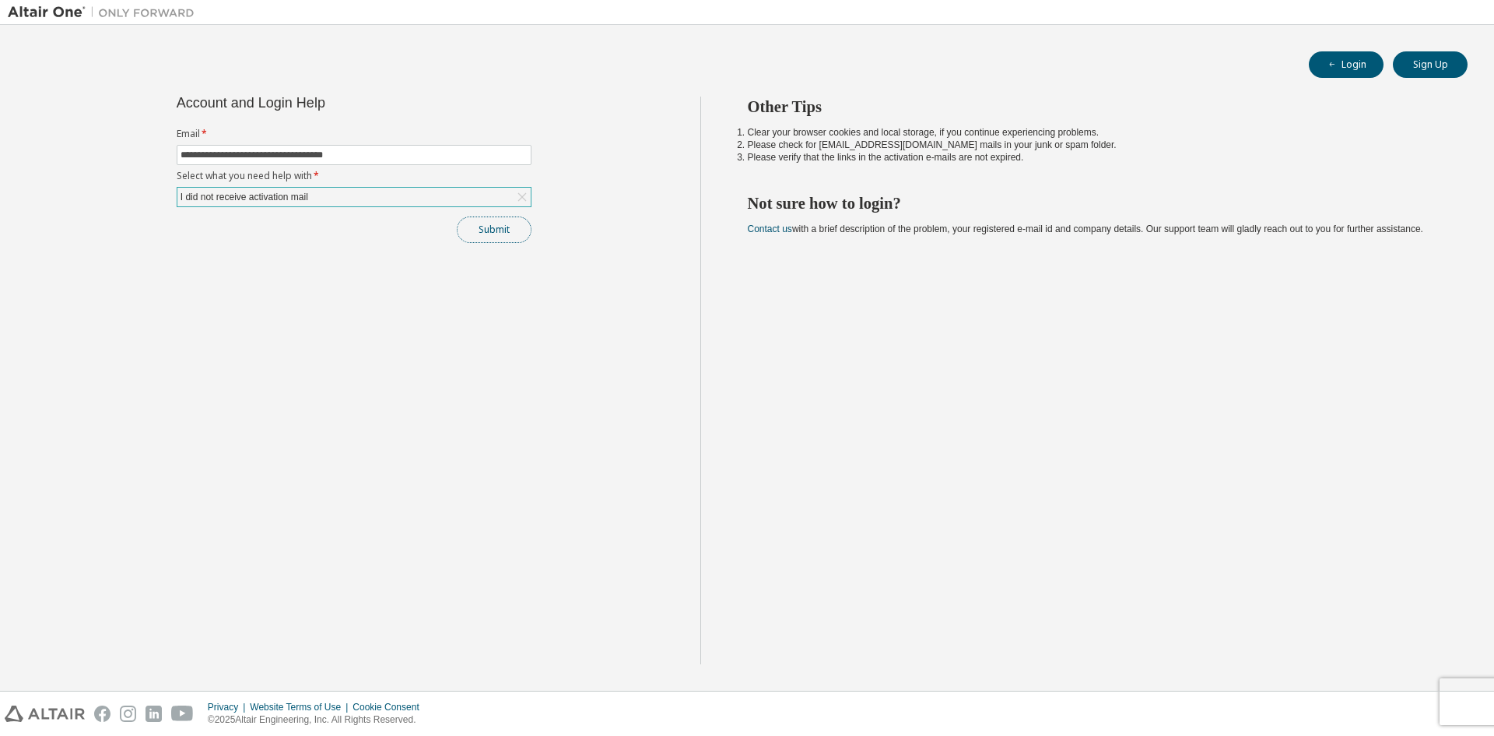
click at [482, 241] on button "Submit" at bounding box center [494, 229] width 75 height 26
click at [518, 194] on icon at bounding box center [522, 197] width 16 height 16
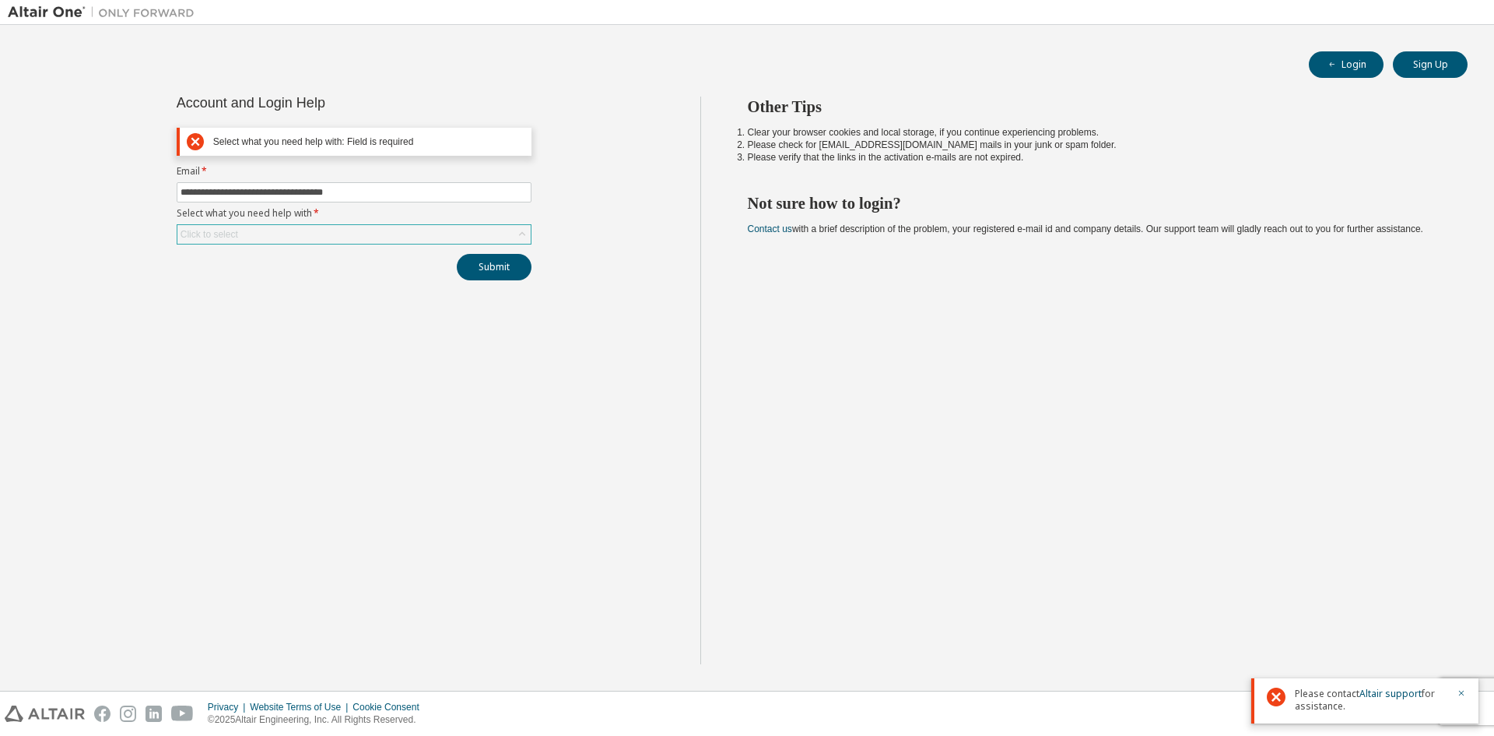
click at [197, 140] on icon at bounding box center [195, 141] width 17 height 19
click at [451, 220] on form "**********" at bounding box center [354, 204] width 355 height 79
click at [438, 232] on div "Click to select" at bounding box center [353, 234] width 353 height 19
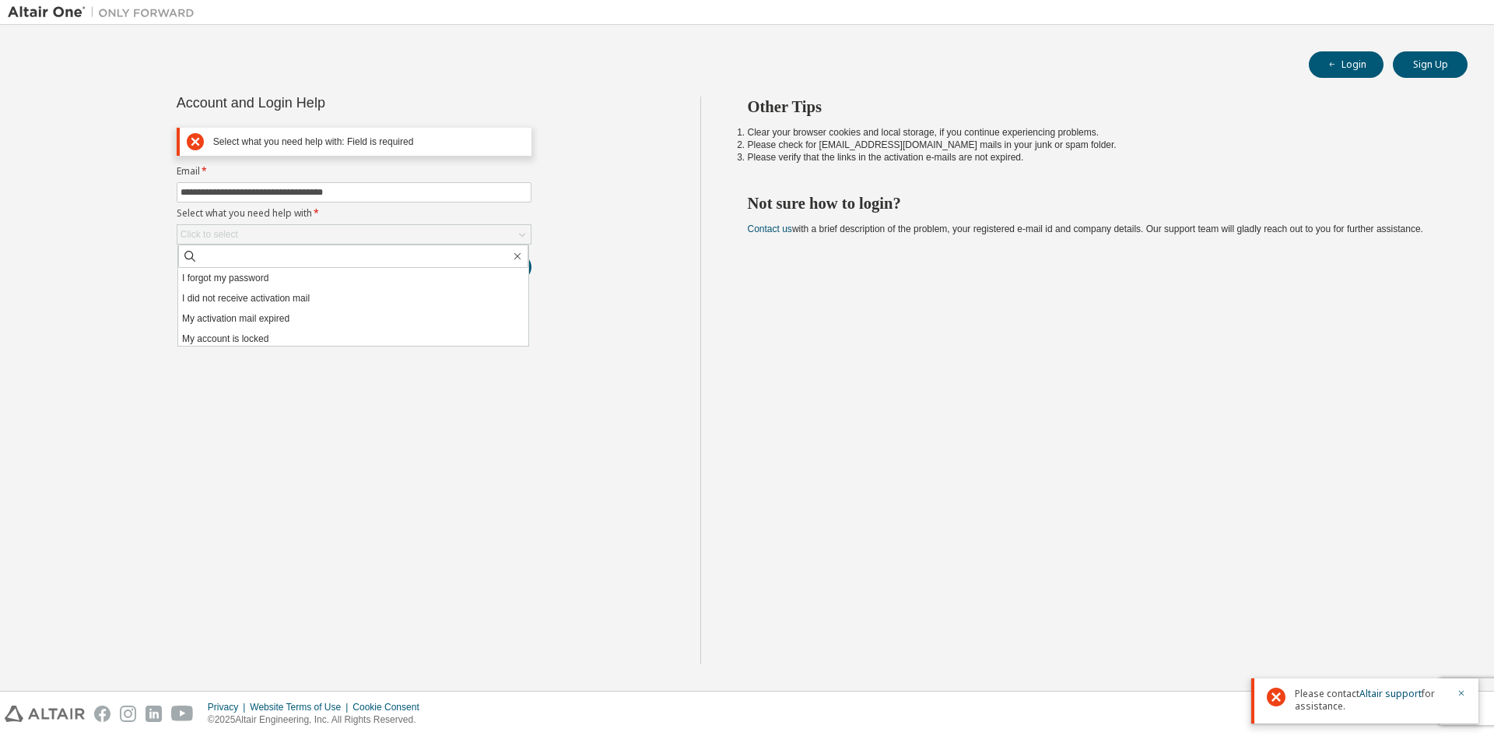
click at [1041, 475] on div "Other Tips Clear your browser cookies and local storage, if you continue experi…" at bounding box center [1094, 380] width 787 height 567
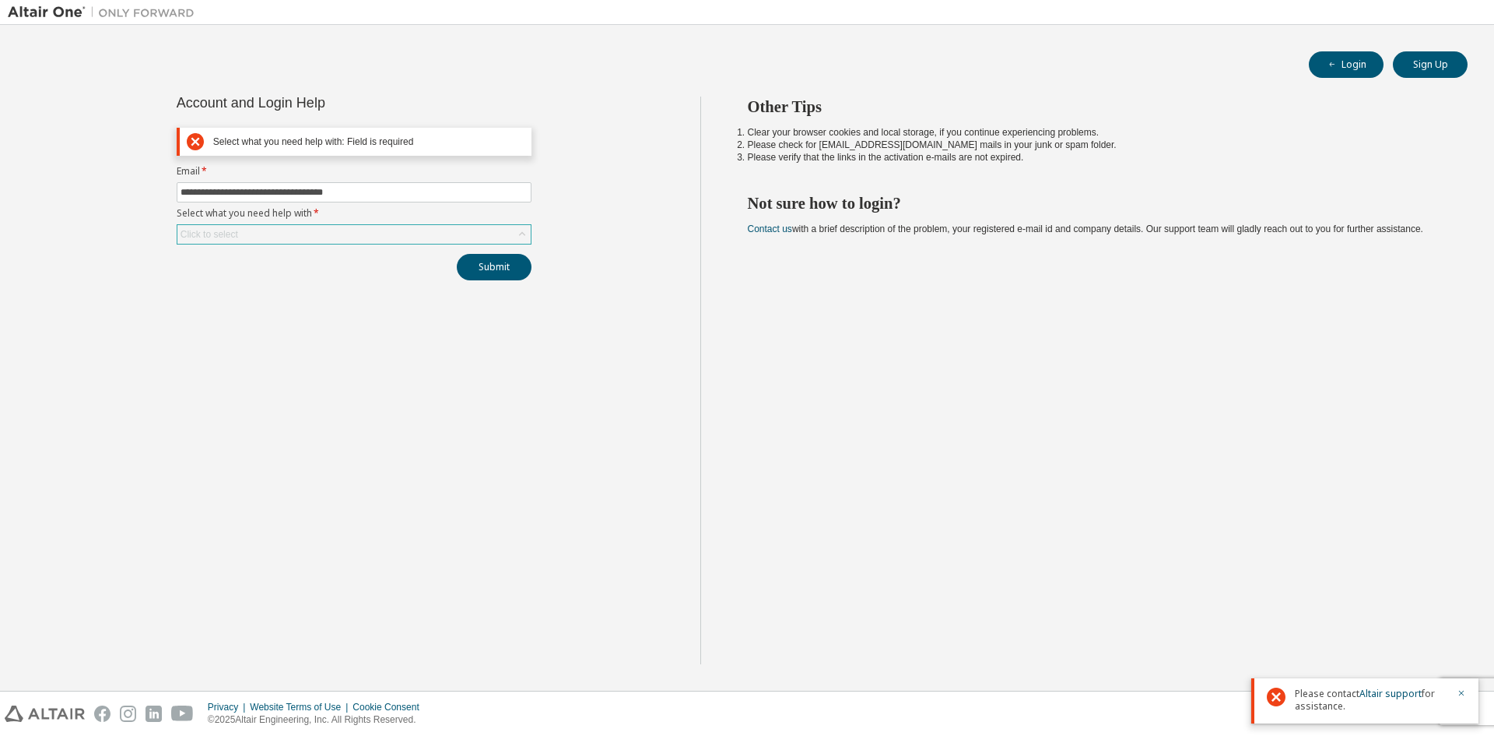
click at [342, 235] on div "Click to select" at bounding box center [353, 234] width 353 height 19
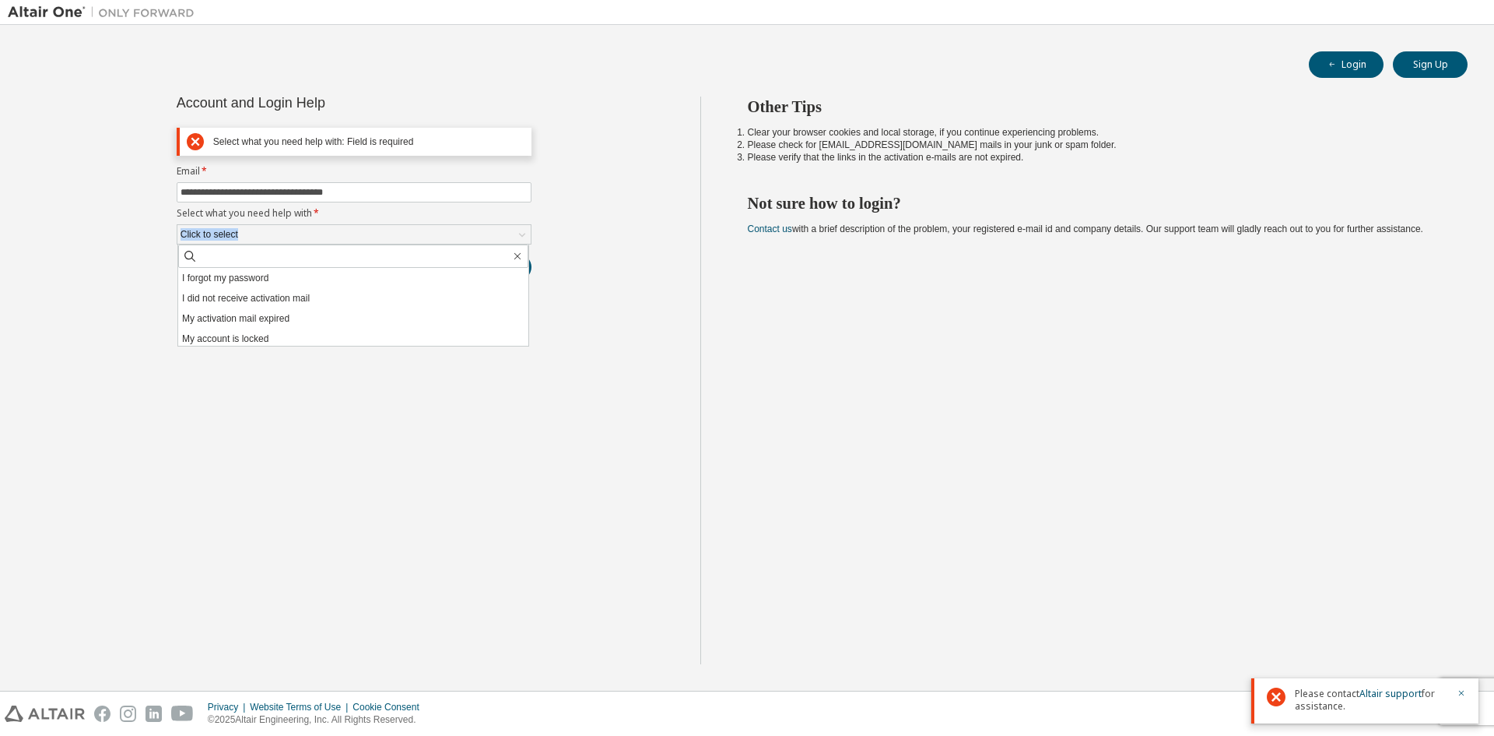
click at [606, 216] on div "**********" at bounding box center [354, 380] width 693 height 567
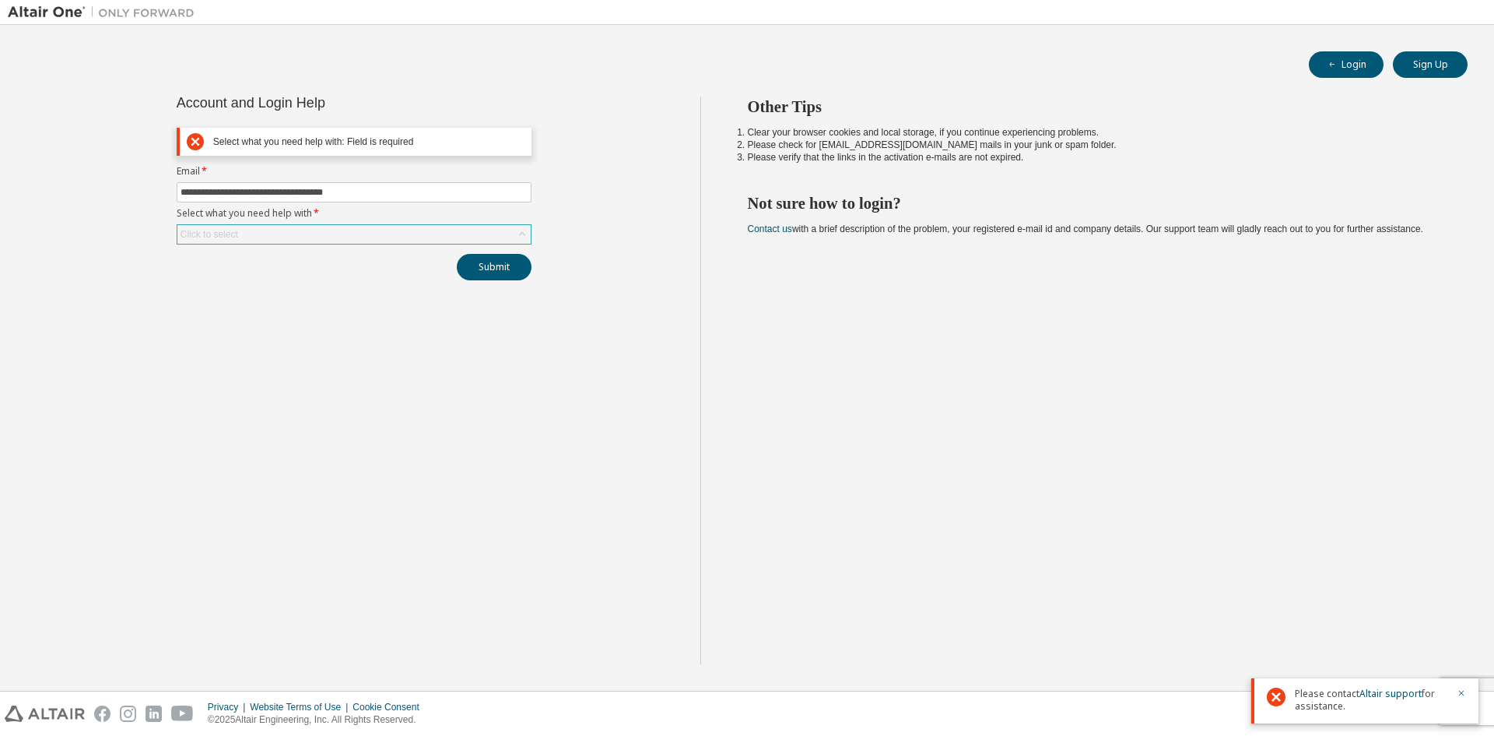
click at [387, 225] on div "Click to select" at bounding box center [353, 234] width 353 height 19
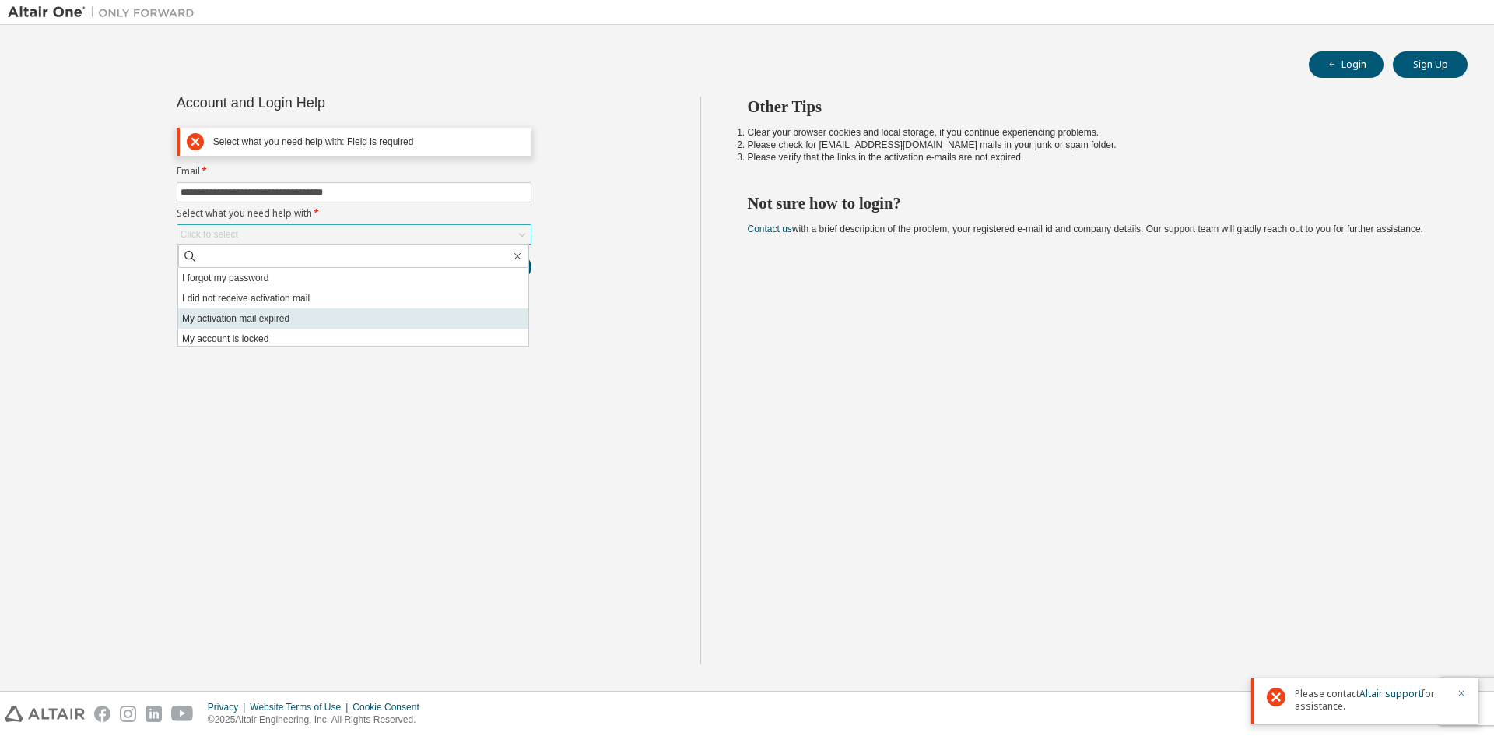
click at [281, 321] on li "My activation mail expired" at bounding box center [353, 318] width 350 height 20
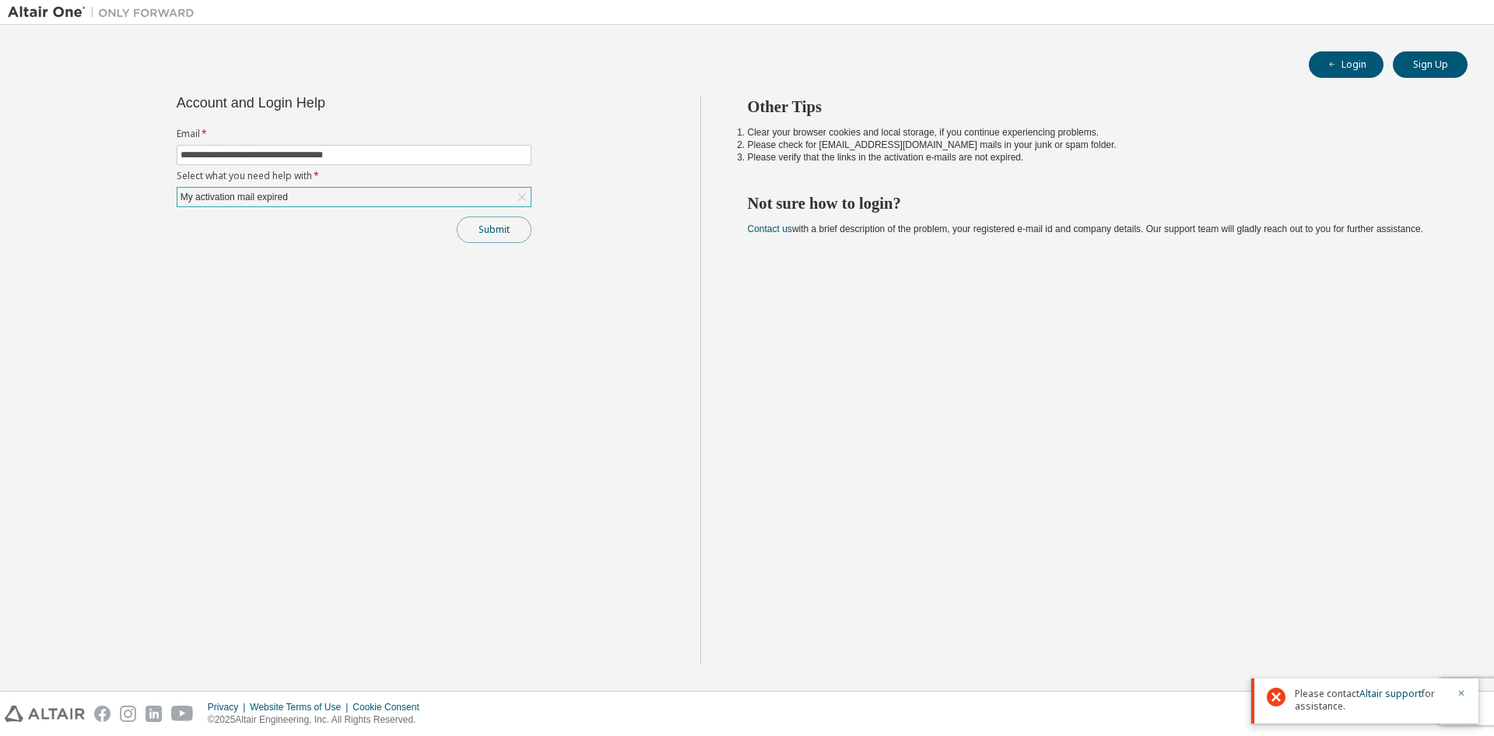
click at [490, 224] on button "Submit" at bounding box center [494, 229] width 75 height 26
click at [1379, 693] on link "Altair support" at bounding box center [1391, 692] width 62 height 13
click at [272, 198] on div "My activation mail expired" at bounding box center [234, 196] width 112 height 17
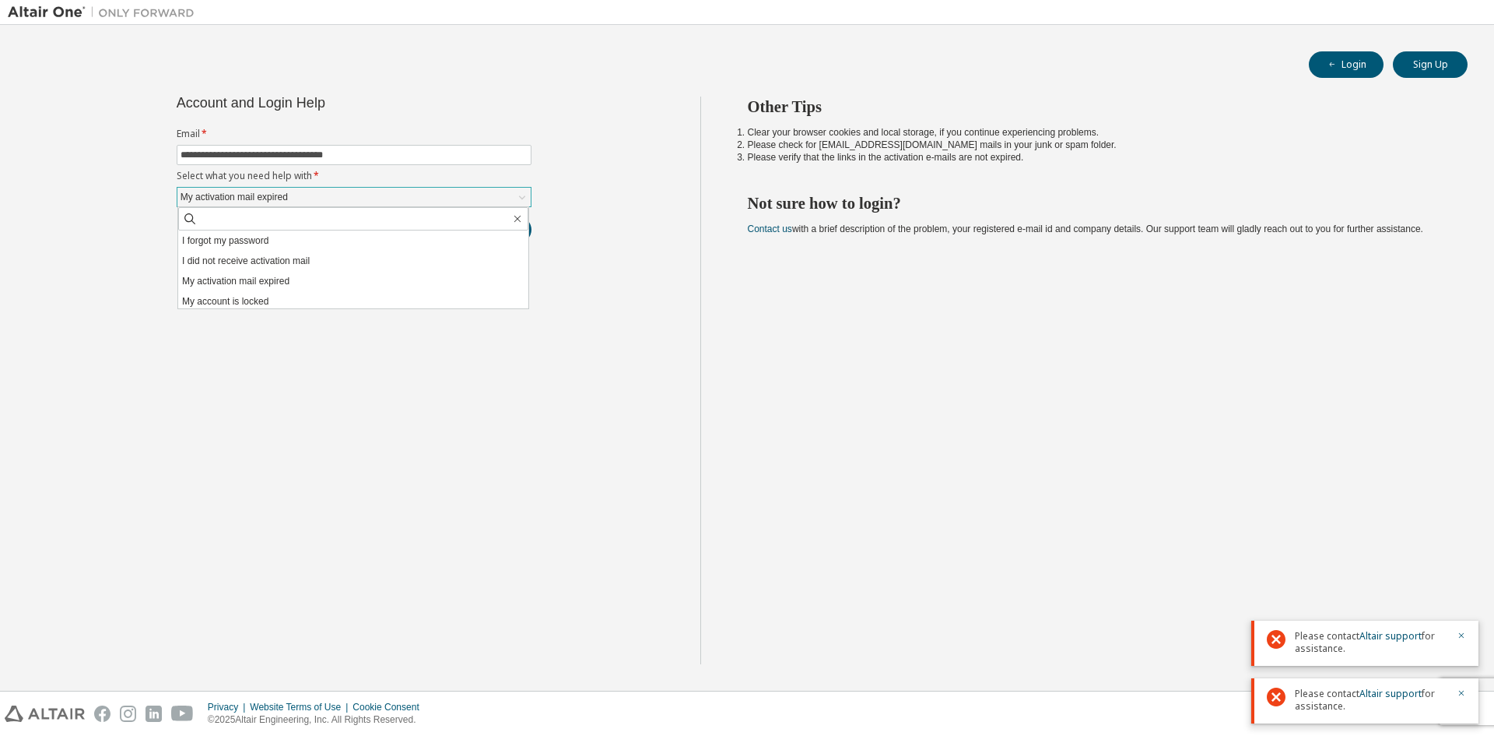
click at [272, 198] on div "My activation mail expired" at bounding box center [234, 196] width 112 height 17
